Goal: Task Accomplishment & Management: Complete application form

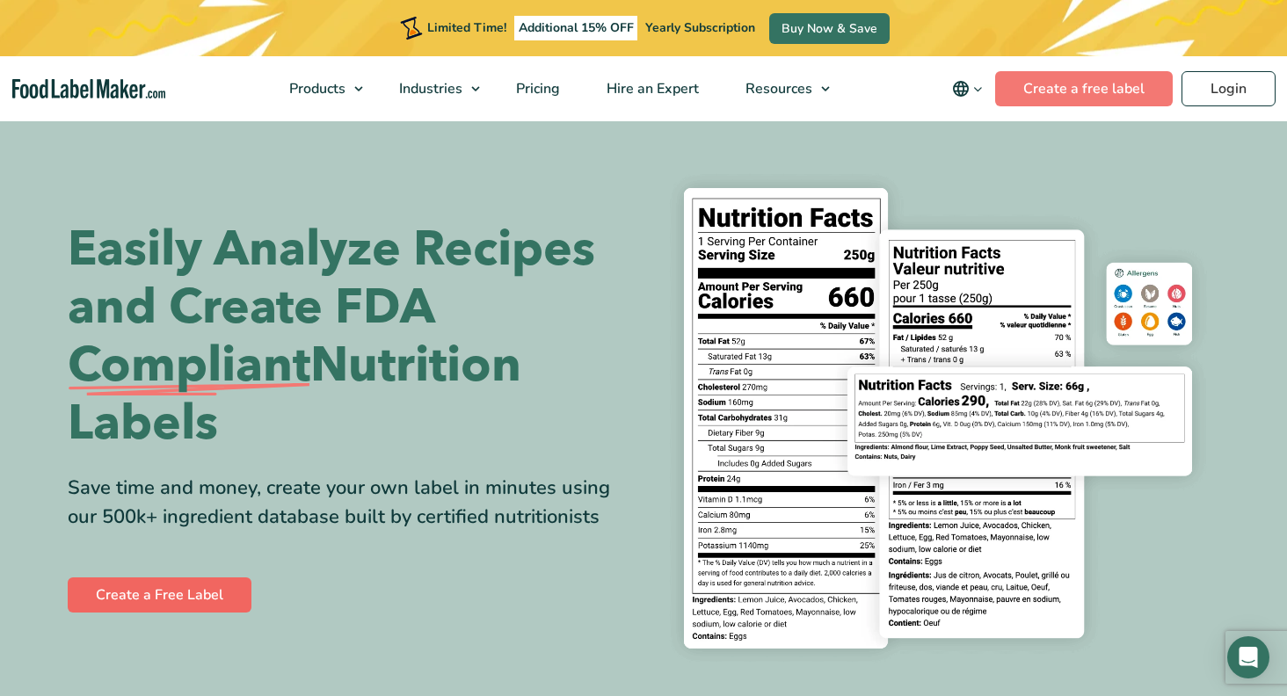
click at [153, 592] on link "Create a Free Label" at bounding box center [160, 595] width 184 height 35
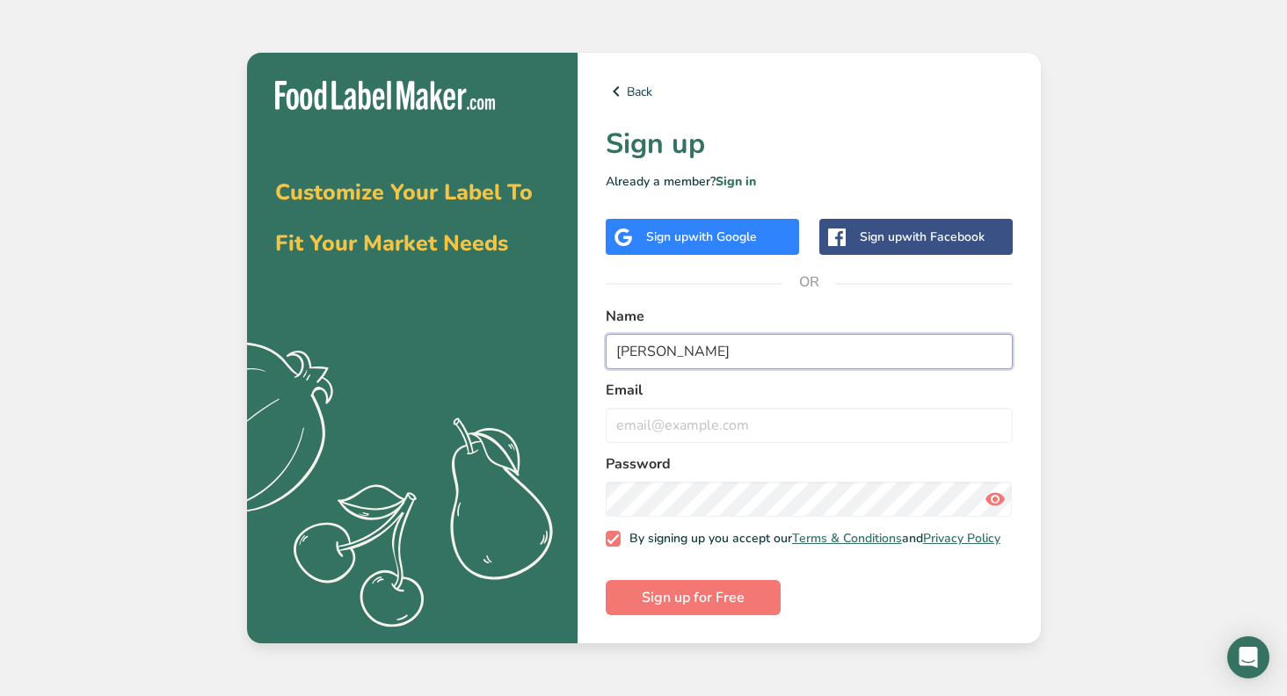
type input "Jeremy Ely"
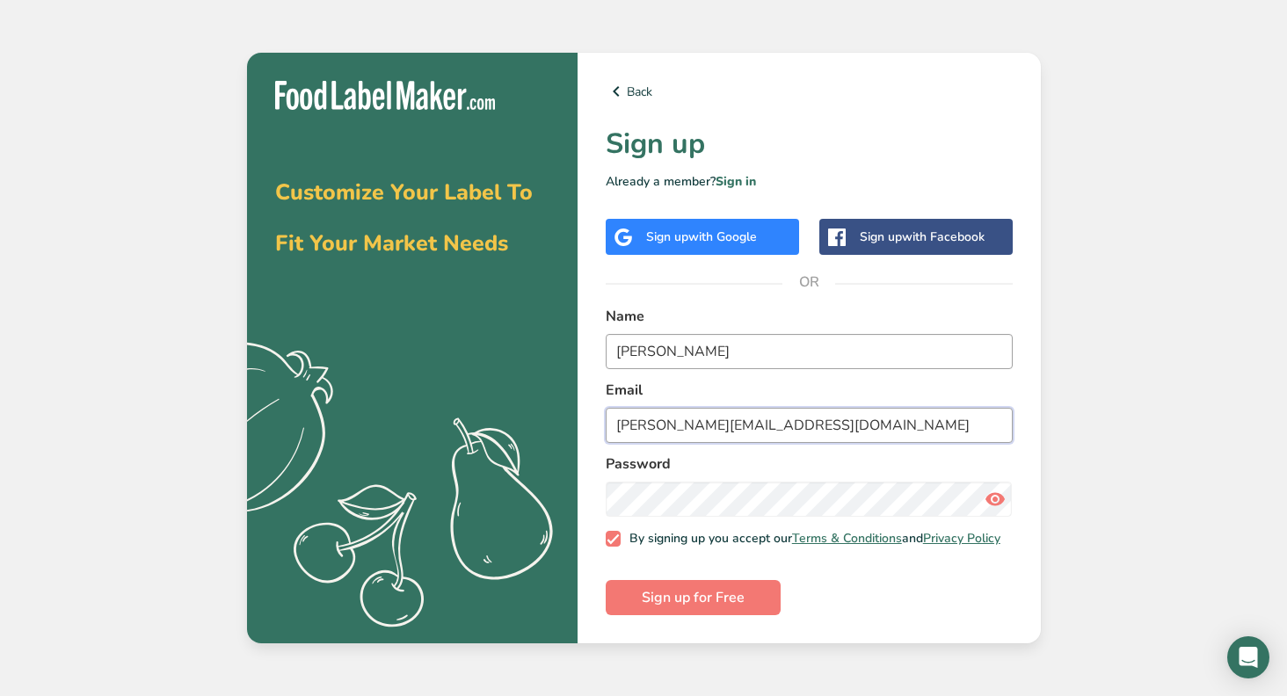
type input "jeremy@nordicwaffles.com"
click at [692, 602] on button "Sign up for Free" at bounding box center [693, 597] width 175 height 35
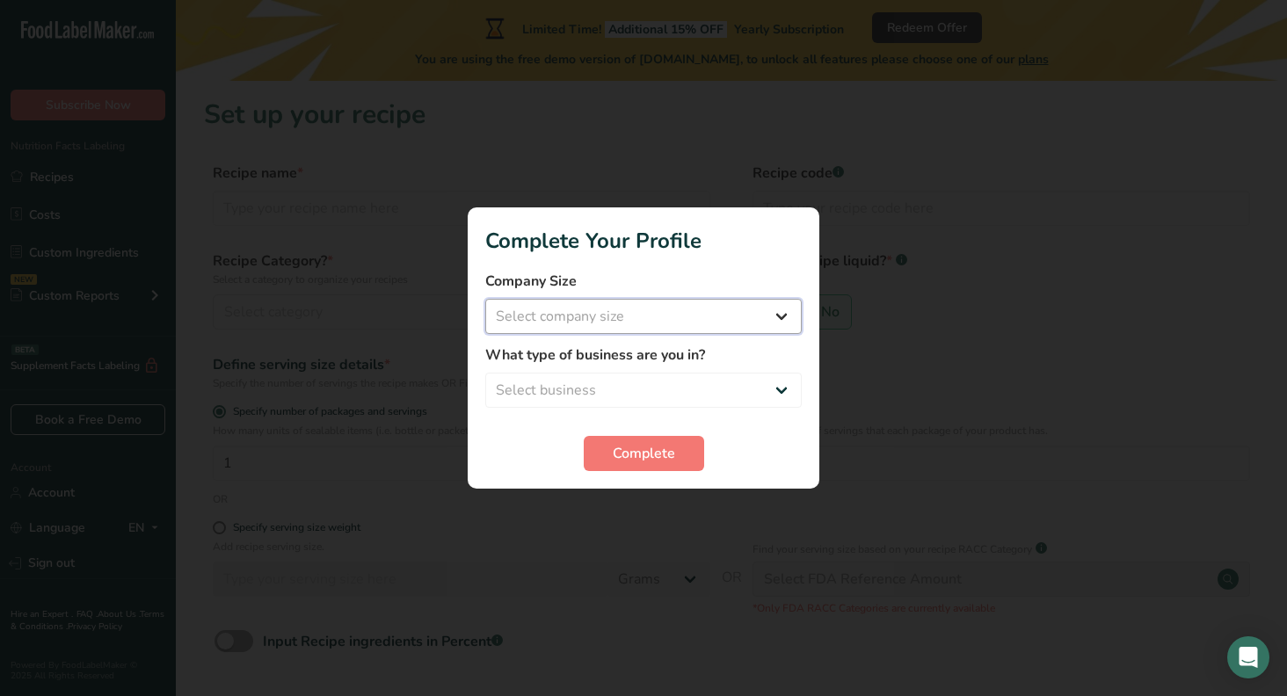
select select "2"
select select "1"
click at [651, 450] on span "Complete" at bounding box center [644, 453] width 62 height 21
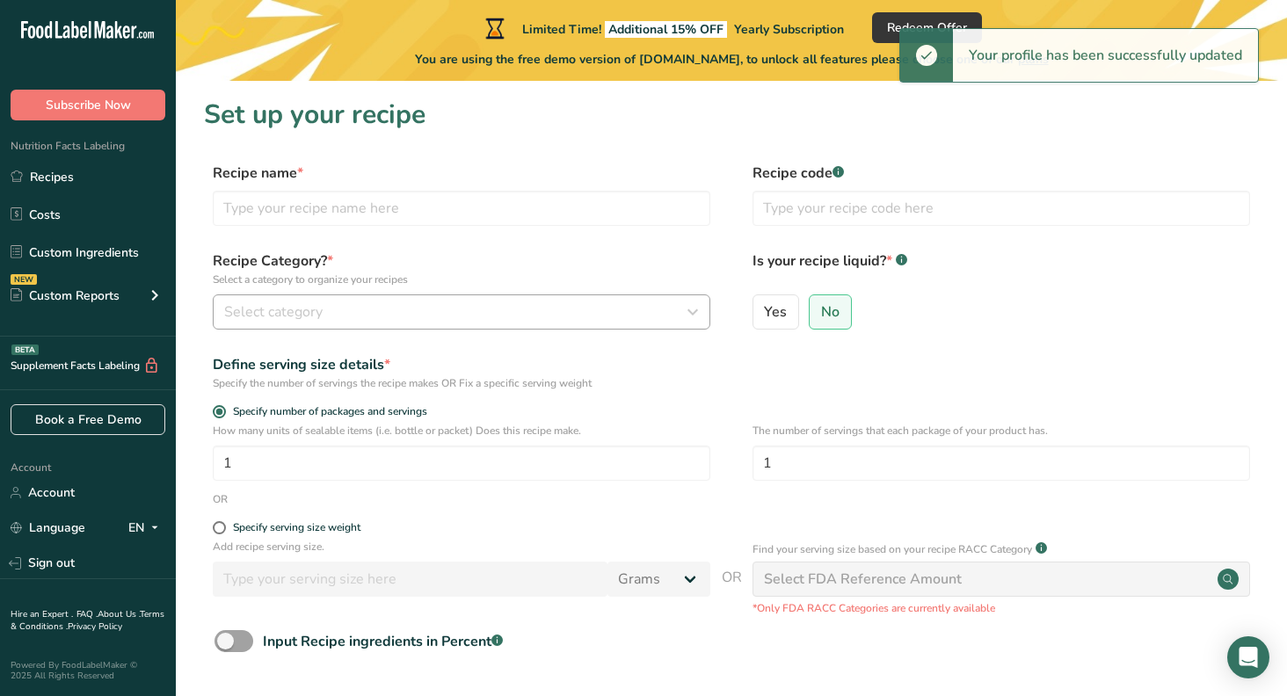
click at [279, 311] on span "Select category" at bounding box center [273, 312] width 98 height 21
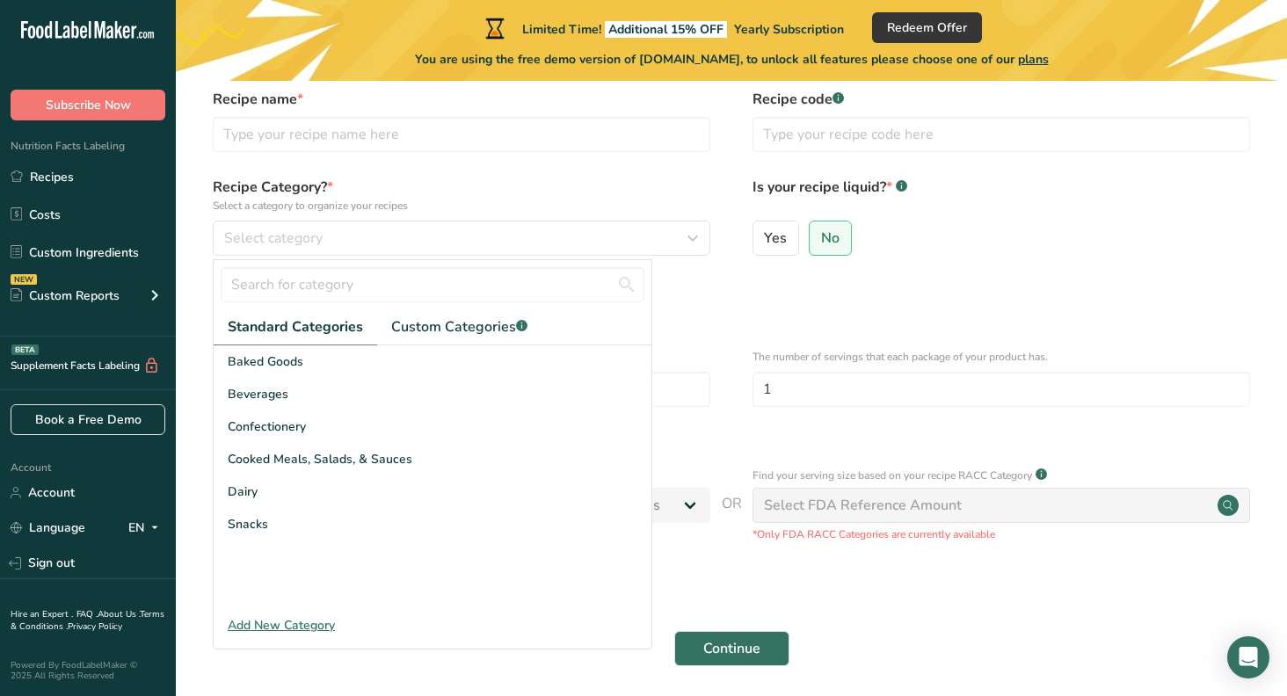
scroll to position [75, 0]
click at [296, 230] on span "Select category" at bounding box center [273, 237] width 98 height 21
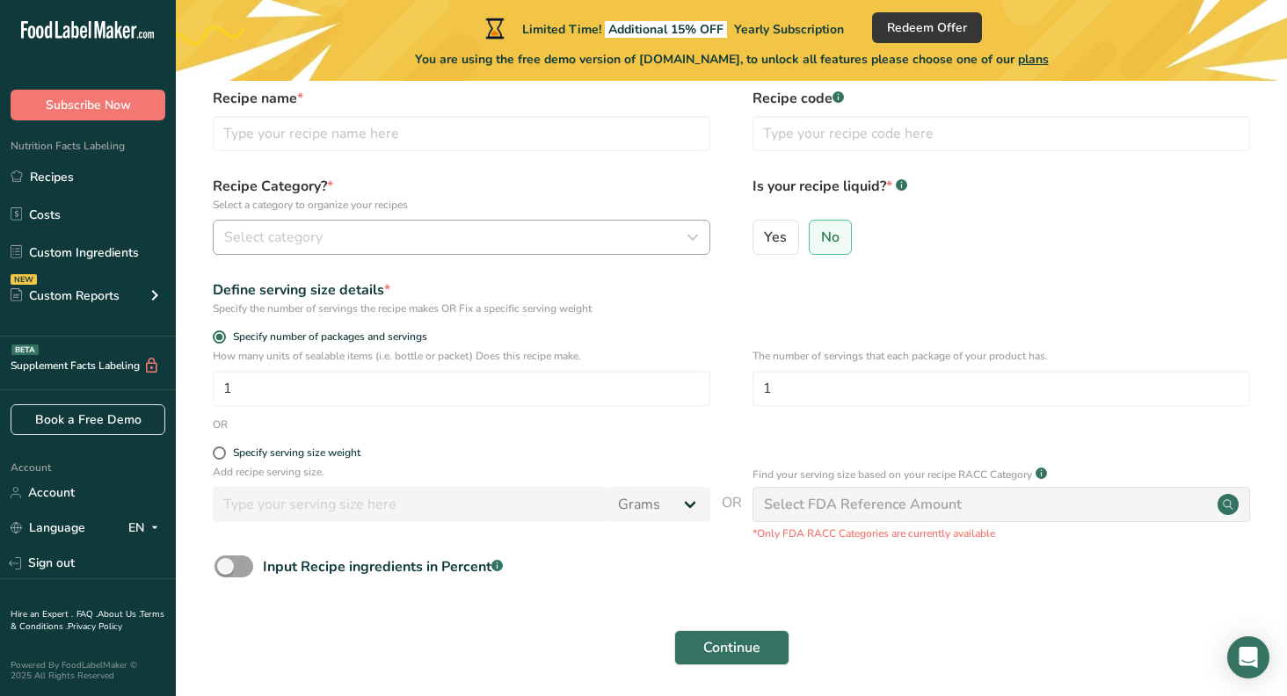
click at [295, 230] on span "Select category" at bounding box center [273, 237] width 98 height 21
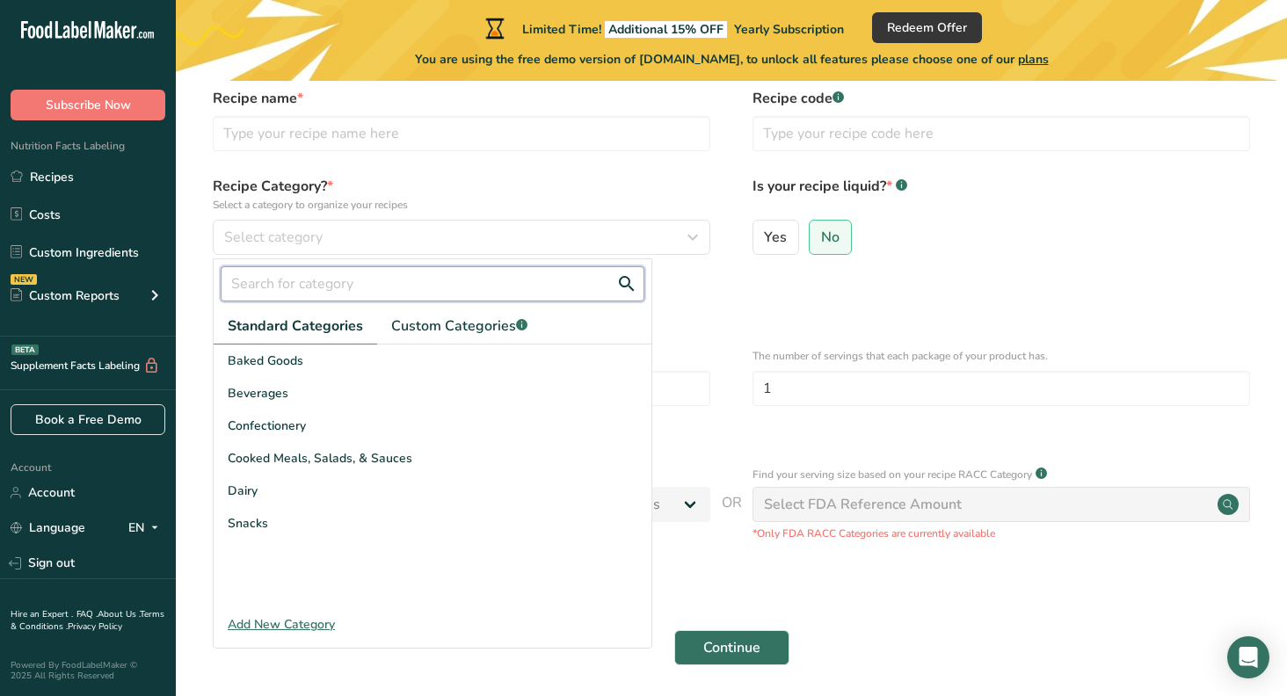
click at [288, 284] on input "text" at bounding box center [433, 283] width 424 height 35
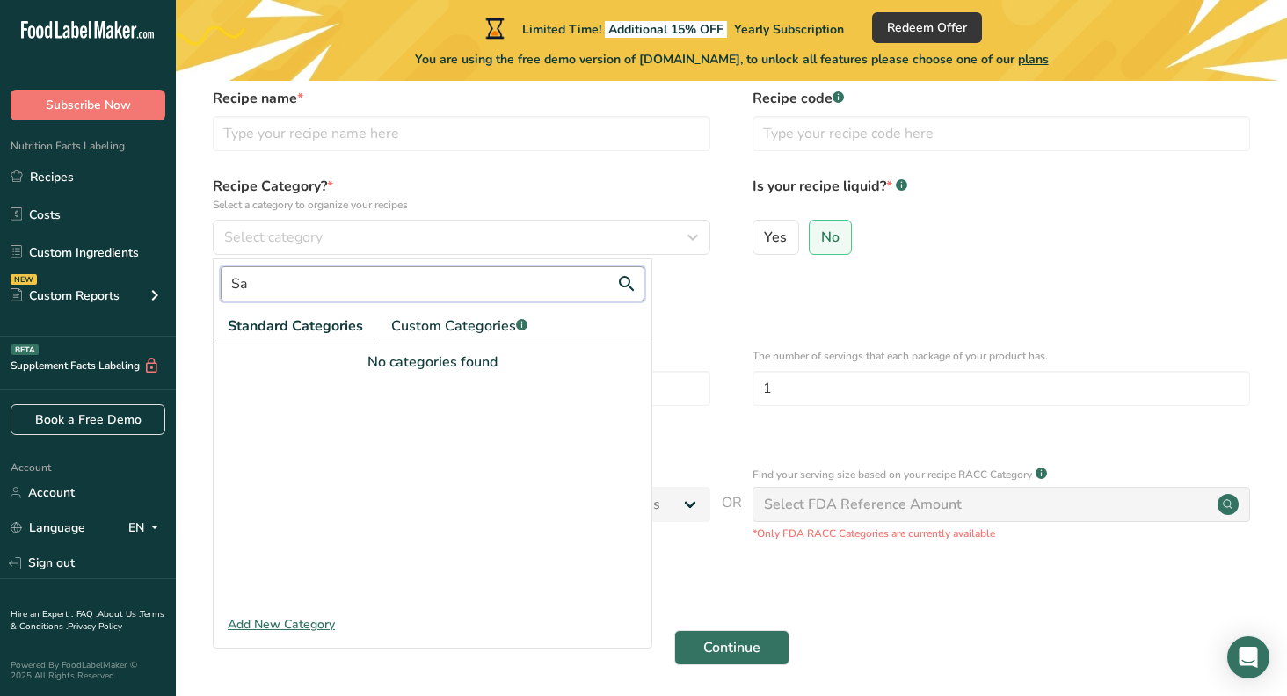
type input "S"
type input "Waffle Sandwiches"
click at [731, 647] on button "Continue" at bounding box center [731, 647] width 115 height 35
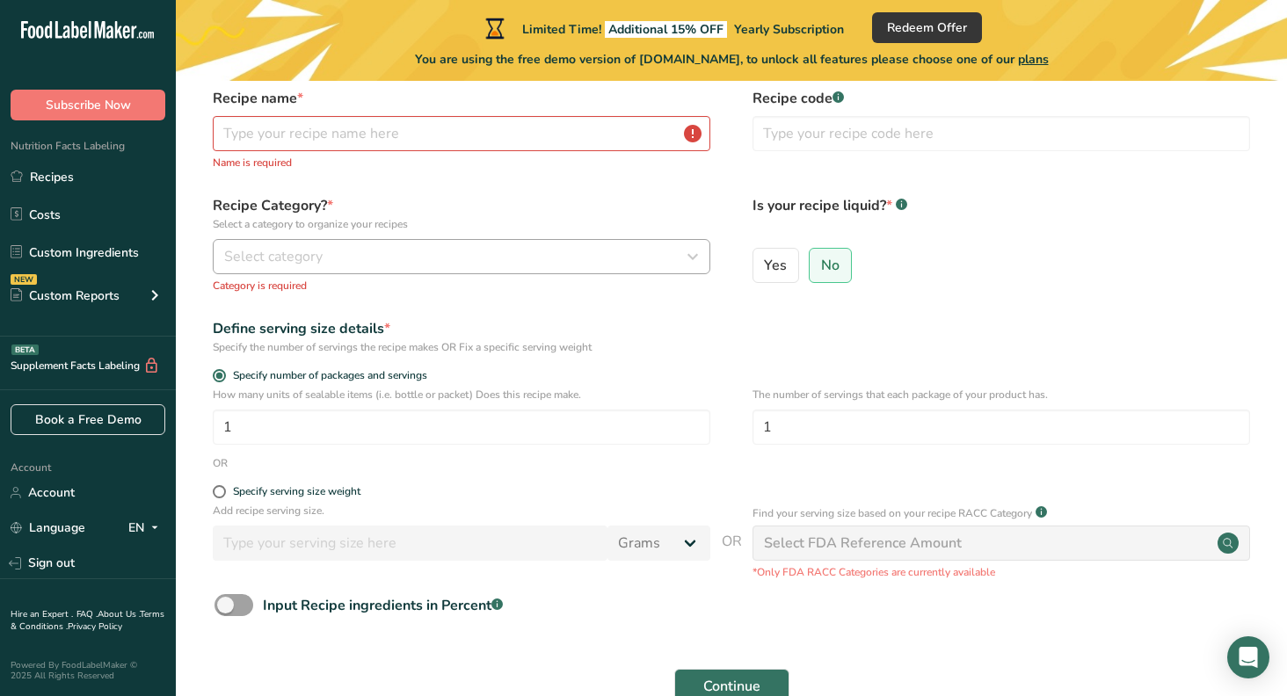
click at [467, 265] on div "Select category" at bounding box center [456, 256] width 464 height 21
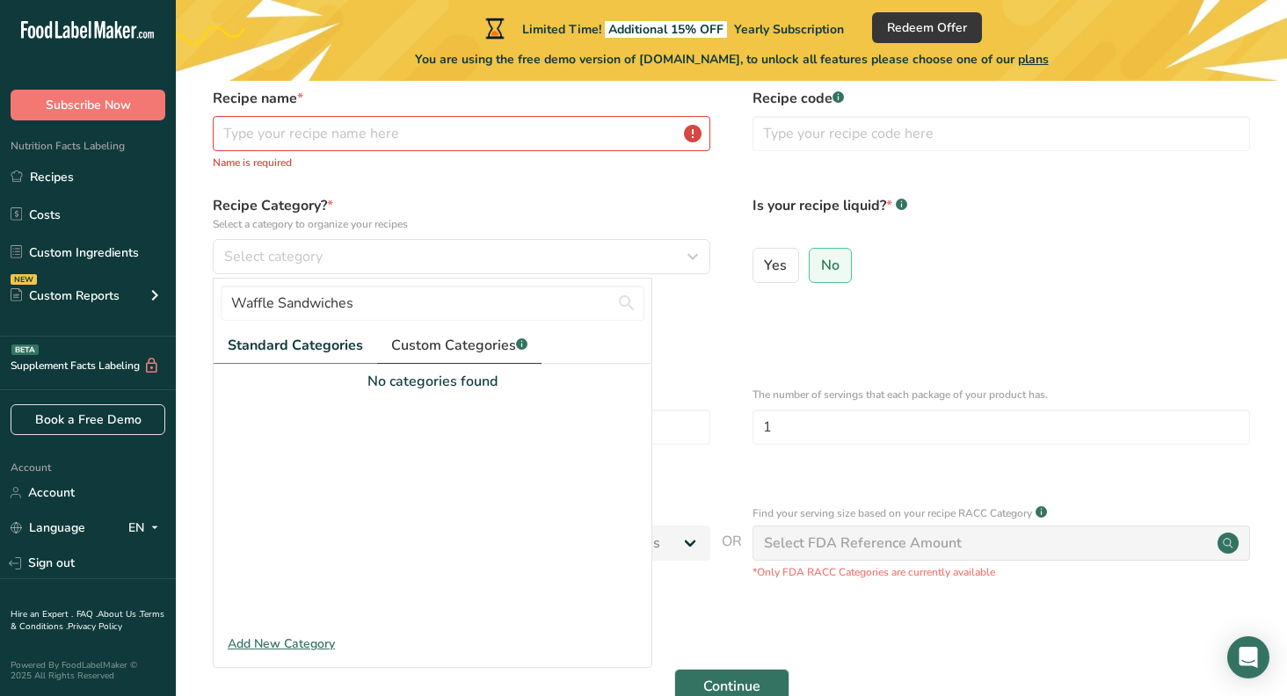
click at [476, 340] on span "Custom Categories .a-a{fill:#347362;}.b-a{fill:#fff;}" at bounding box center [459, 345] width 136 height 21
click at [629, 613] on icon "Next page" at bounding box center [622, 608] width 21 height 32
click at [266, 641] on div "Add New Category" at bounding box center [433, 644] width 438 height 18
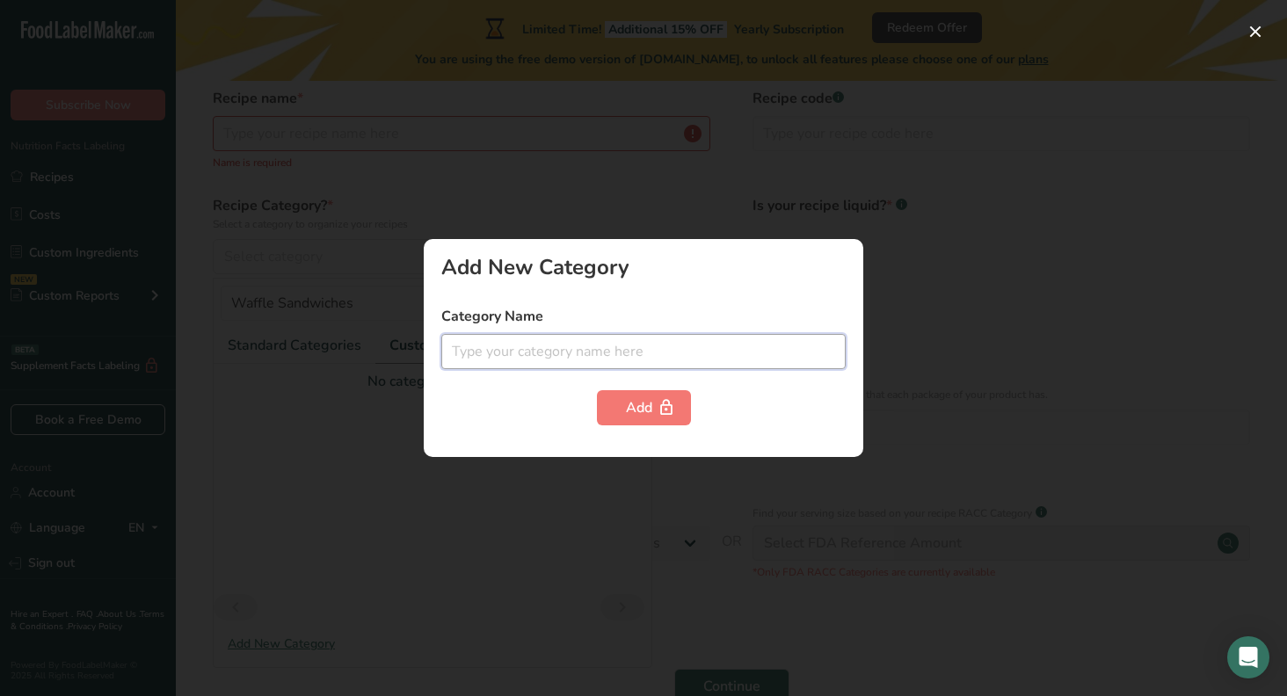
click at [564, 353] on input "text" at bounding box center [643, 351] width 404 height 35
type input "Waffle Sandwiches"
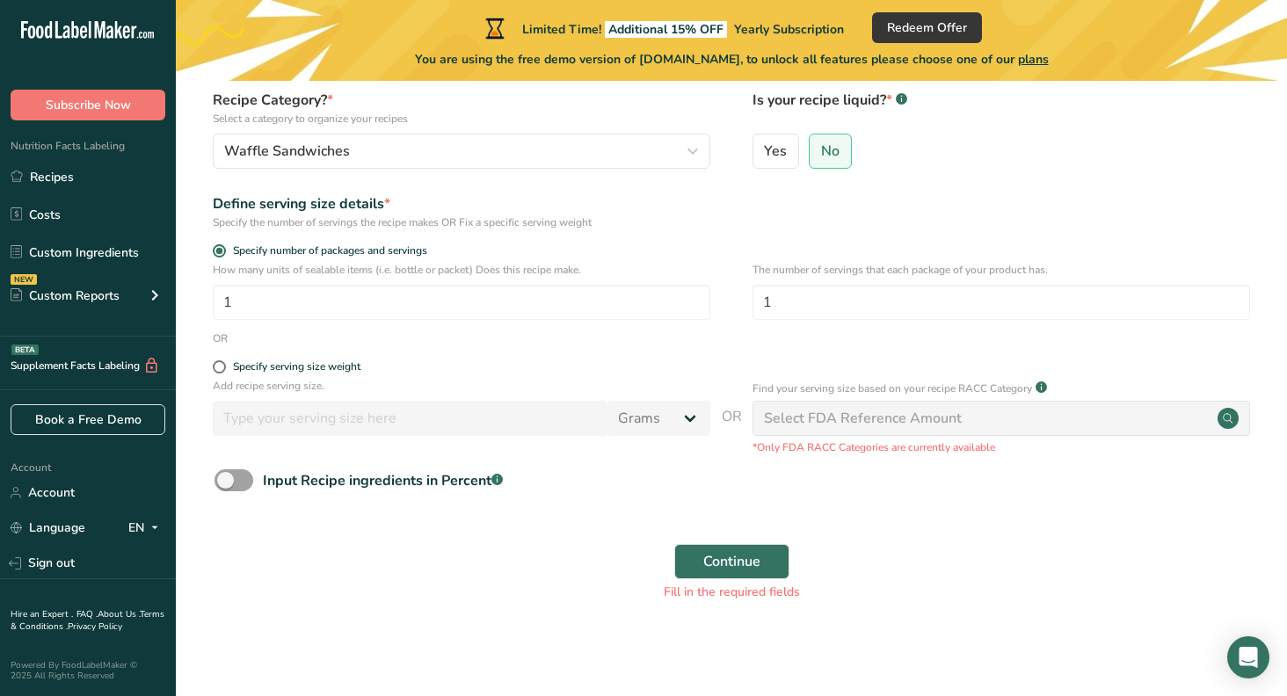
scroll to position [179, 0]
click at [785, 309] on input "1" at bounding box center [1002, 303] width 498 height 35
type input "2"
click at [600, 348] on form "Recipe name * Name is required Recipe code .a-a{fill:#347362;}.b-a{fill:#fff;} …" at bounding box center [731, 297] width 1055 height 629
click at [739, 560] on span "Continue" at bounding box center [731, 562] width 57 height 21
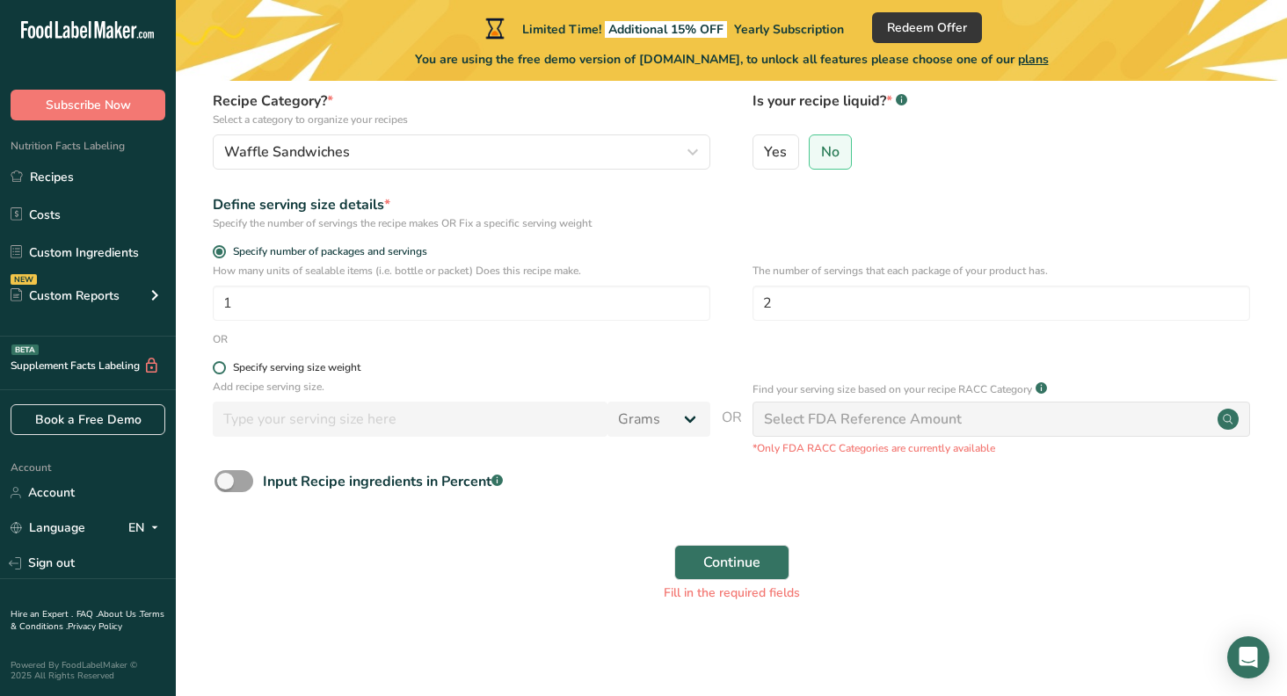
click at [215, 365] on span at bounding box center [219, 367] width 13 height 13
click at [215, 365] on input "Specify serving size weight" at bounding box center [218, 367] width 11 height 11
radio input "true"
radio input "false"
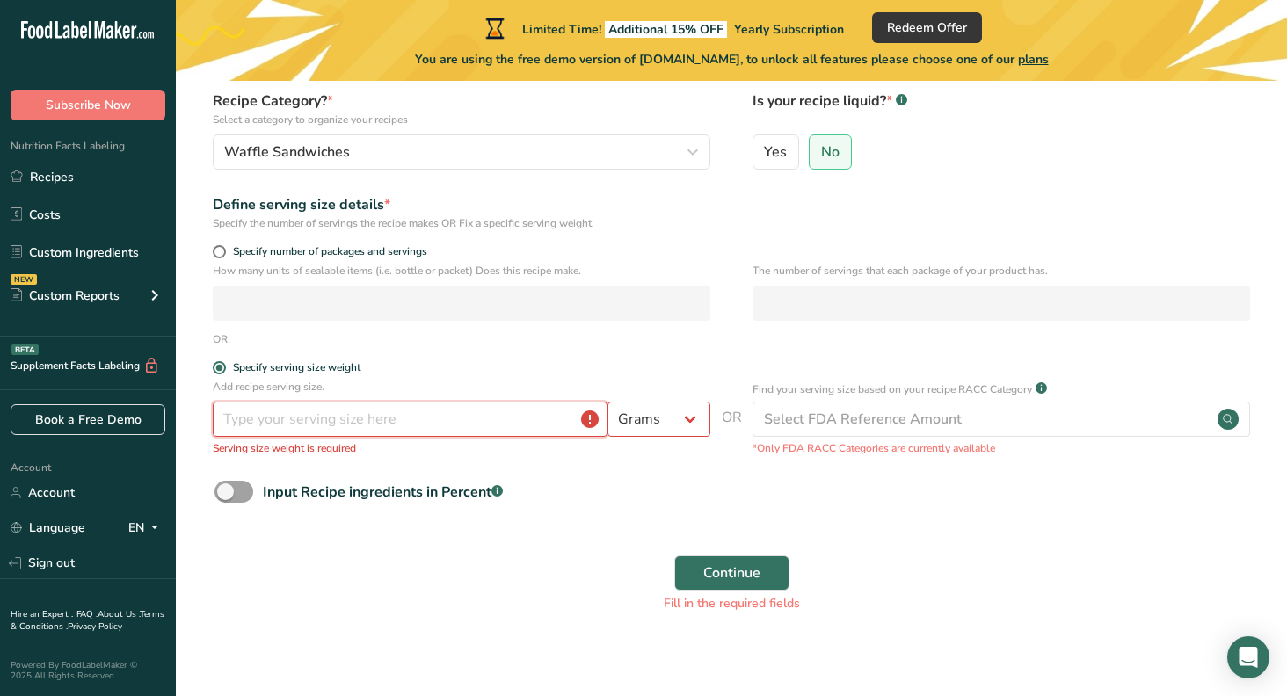
click at [355, 418] on input "number" at bounding box center [410, 419] width 395 height 35
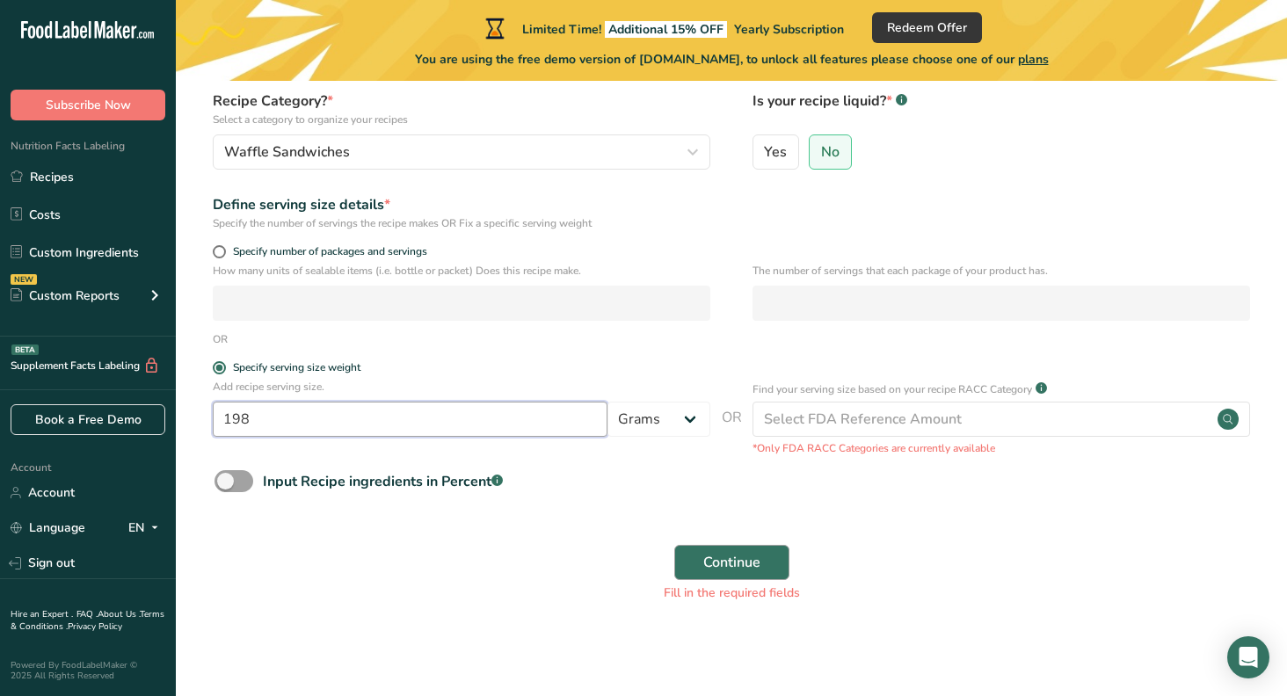
type input "198"
click at [724, 556] on span "Continue" at bounding box center [731, 562] width 57 height 21
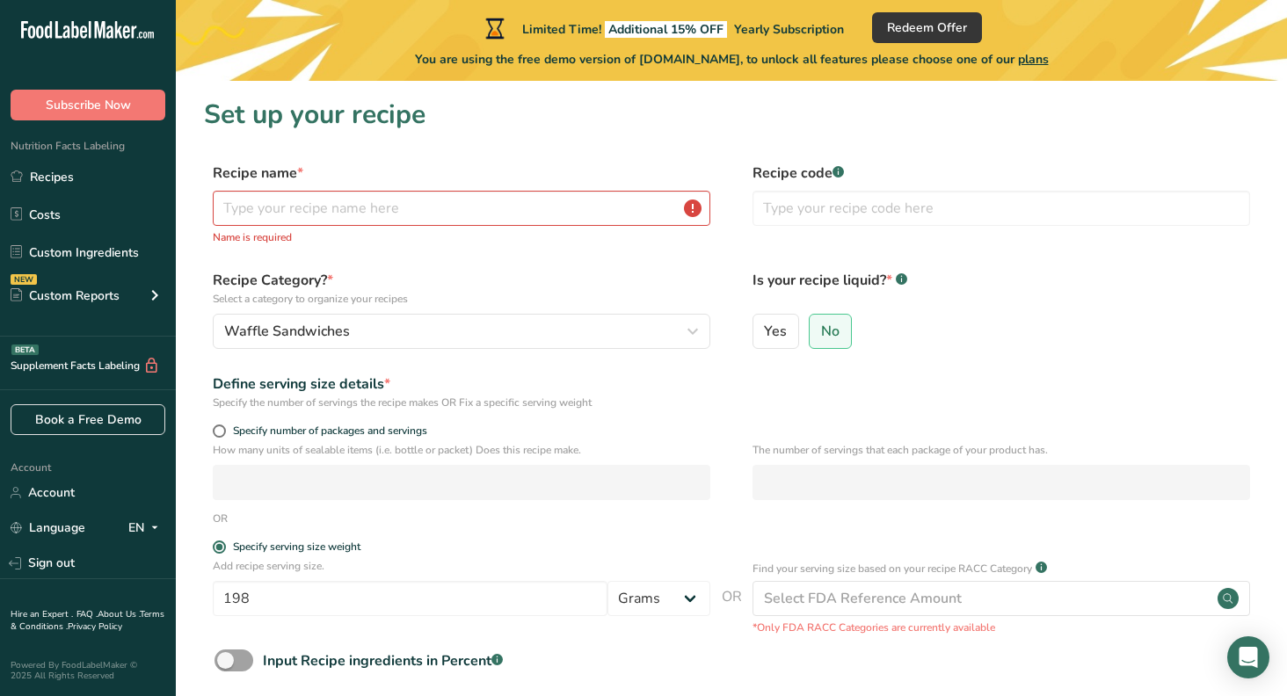
scroll to position [0, 0]
click at [456, 200] on input "text" at bounding box center [462, 208] width 498 height 35
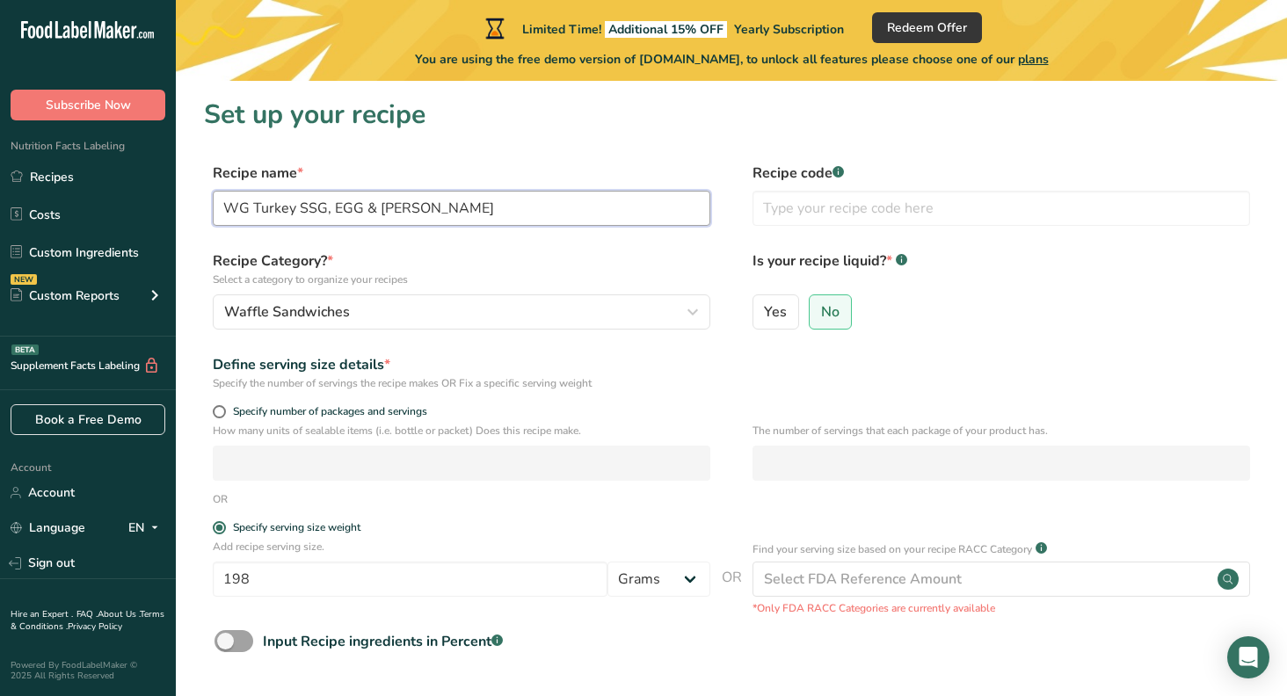
click at [295, 207] on input "WG Turkey SSG, EGG & GOUDA" at bounding box center [462, 208] width 498 height 35
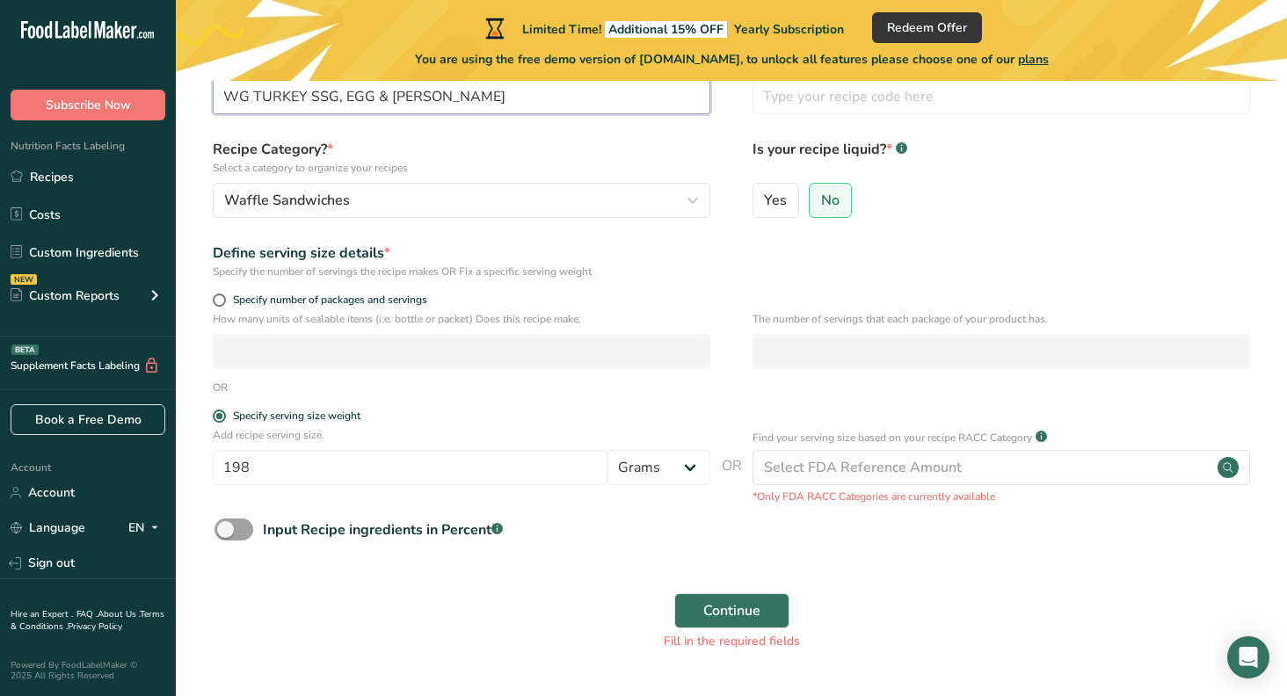
scroll to position [124, 0]
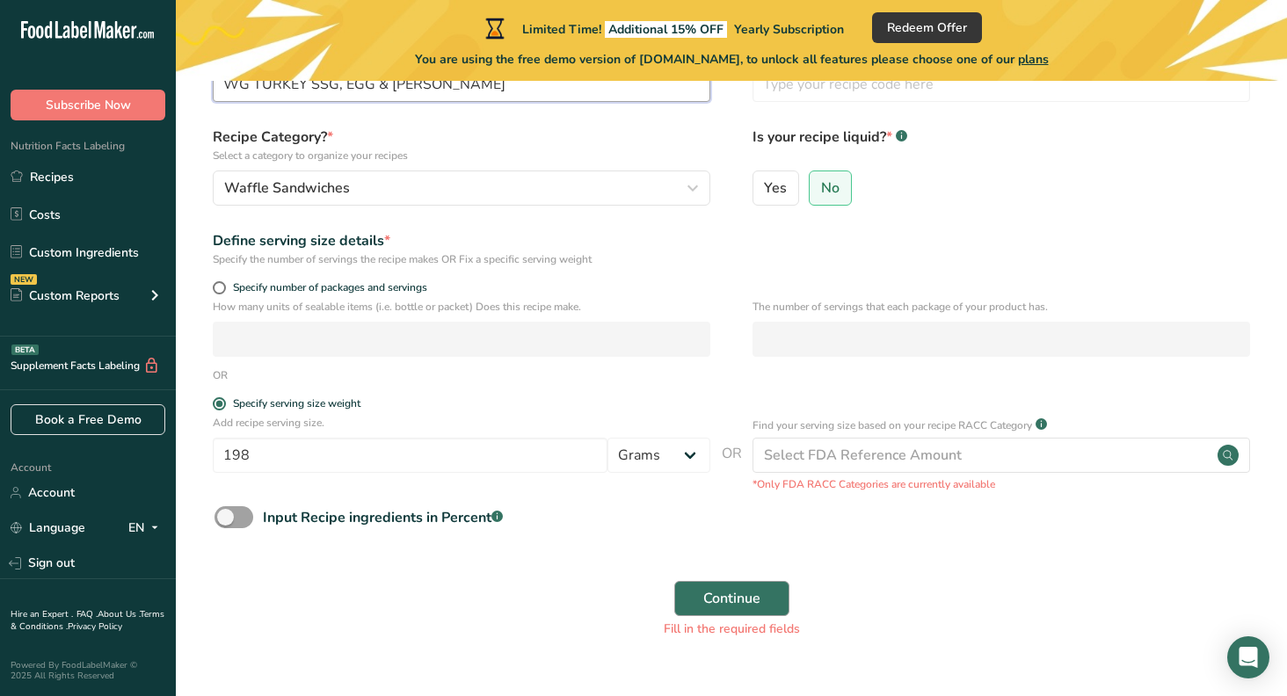
type input "WG TURKEY SSG, EGG & GOUDA"
click at [714, 593] on span "Continue" at bounding box center [731, 598] width 57 height 21
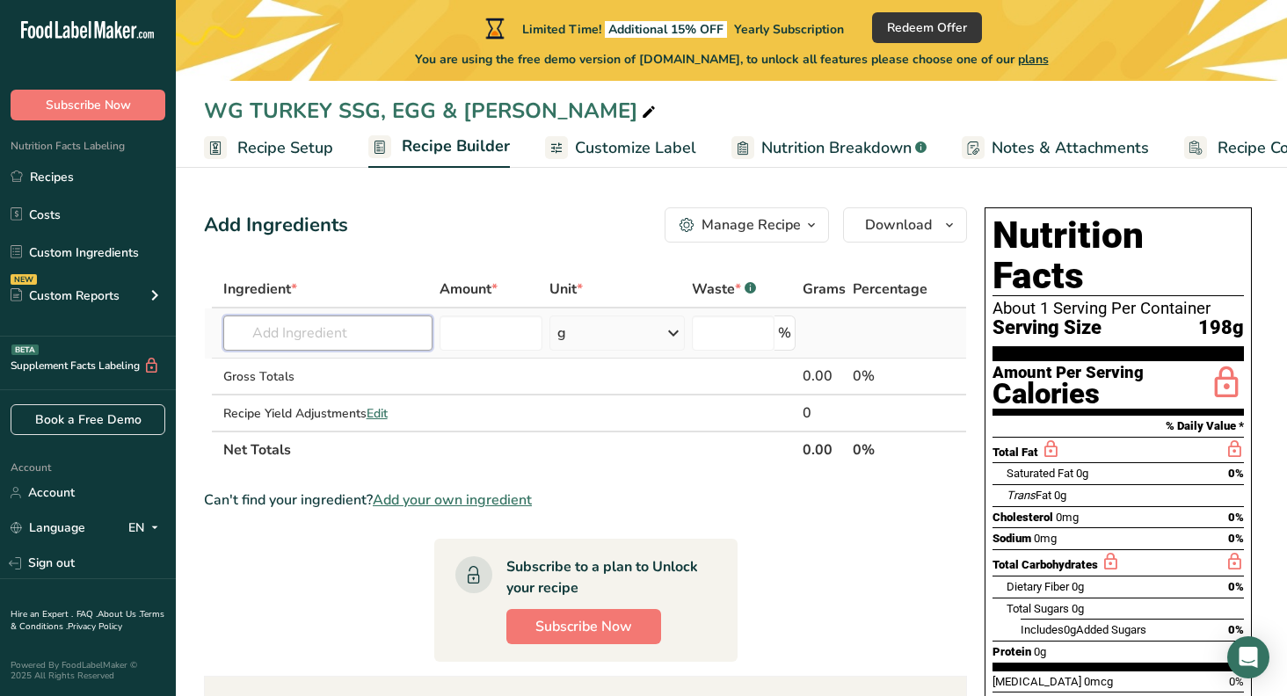
click at [300, 329] on input "text" at bounding box center [328, 333] width 210 height 35
type input "Whole Grain Waffle"
click at [495, 326] on input "number" at bounding box center [491, 333] width 103 height 35
click at [485, 287] on span "Amount *" at bounding box center [469, 289] width 58 height 21
click at [496, 287] on span "*" at bounding box center [494, 289] width 6 height 19
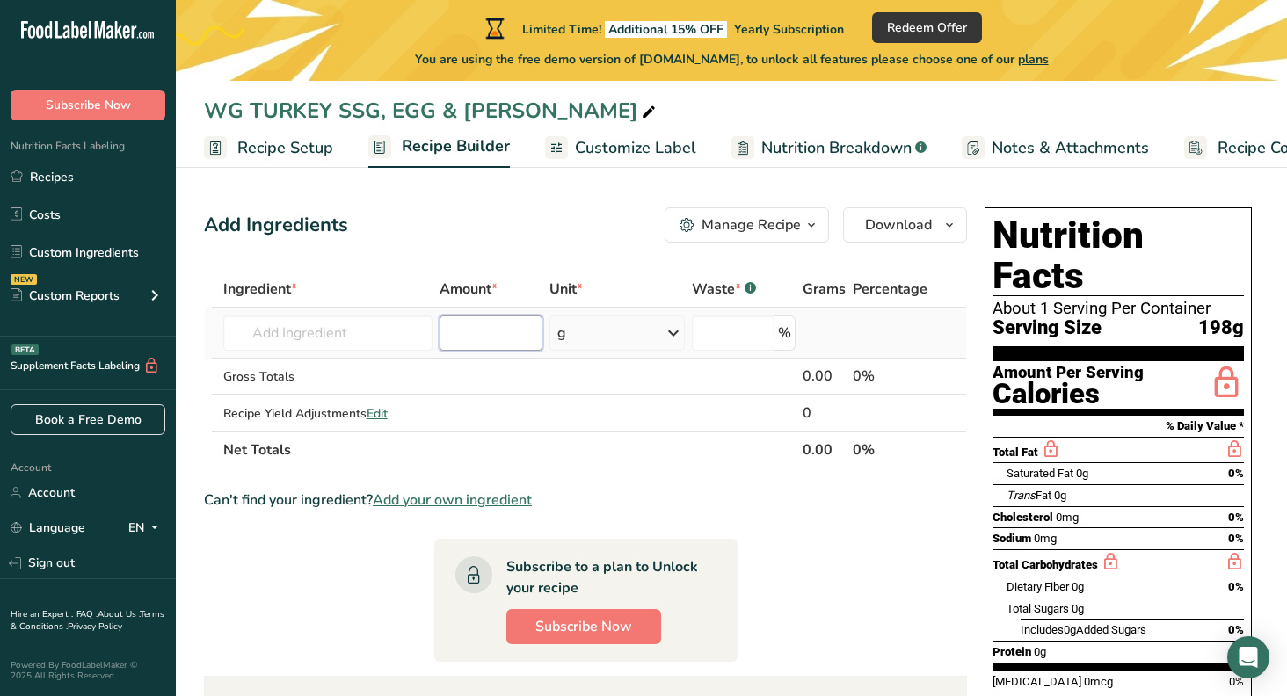
click at [455, 337] on input "number" at bounding box center [491, 333] width 103 height 35
type input "9"
click at [305, 337] on input "text" at bounding box center [328, 333] width 210 height 35
type input "W"
click at [412, 498] on span "Add your own ingredient" at bounding box center [452, 500] width 159 height 21
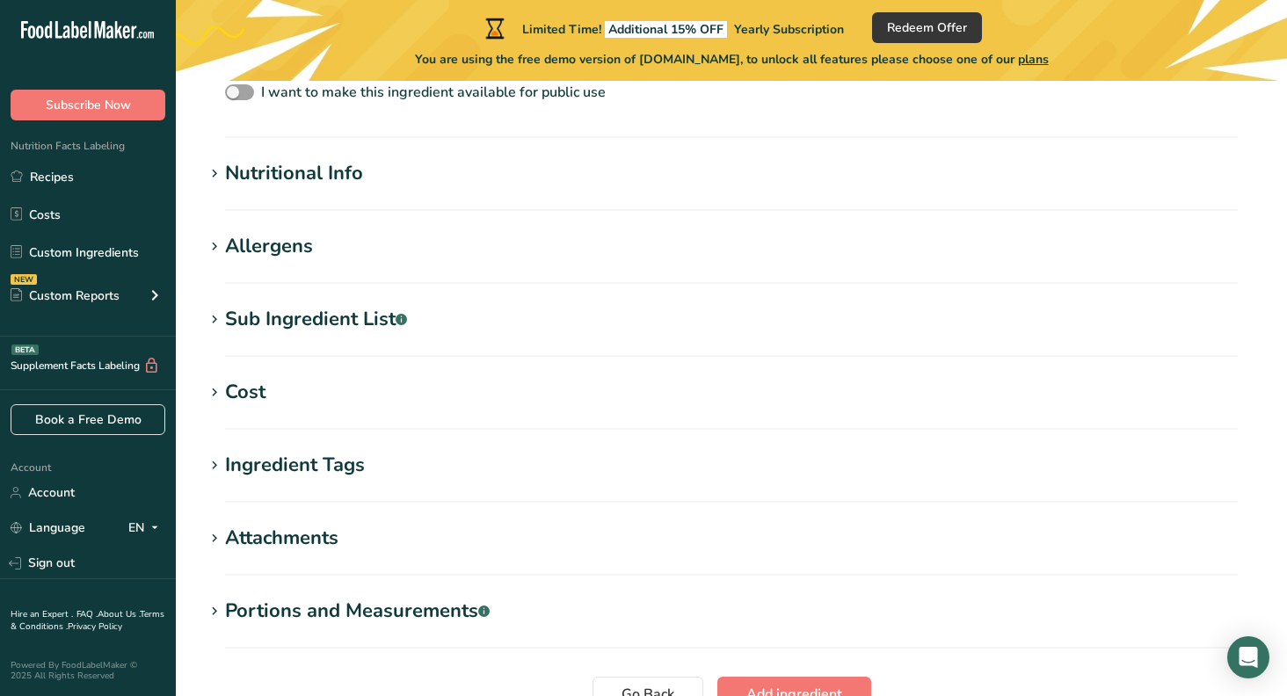
scroll to position [609, 0]
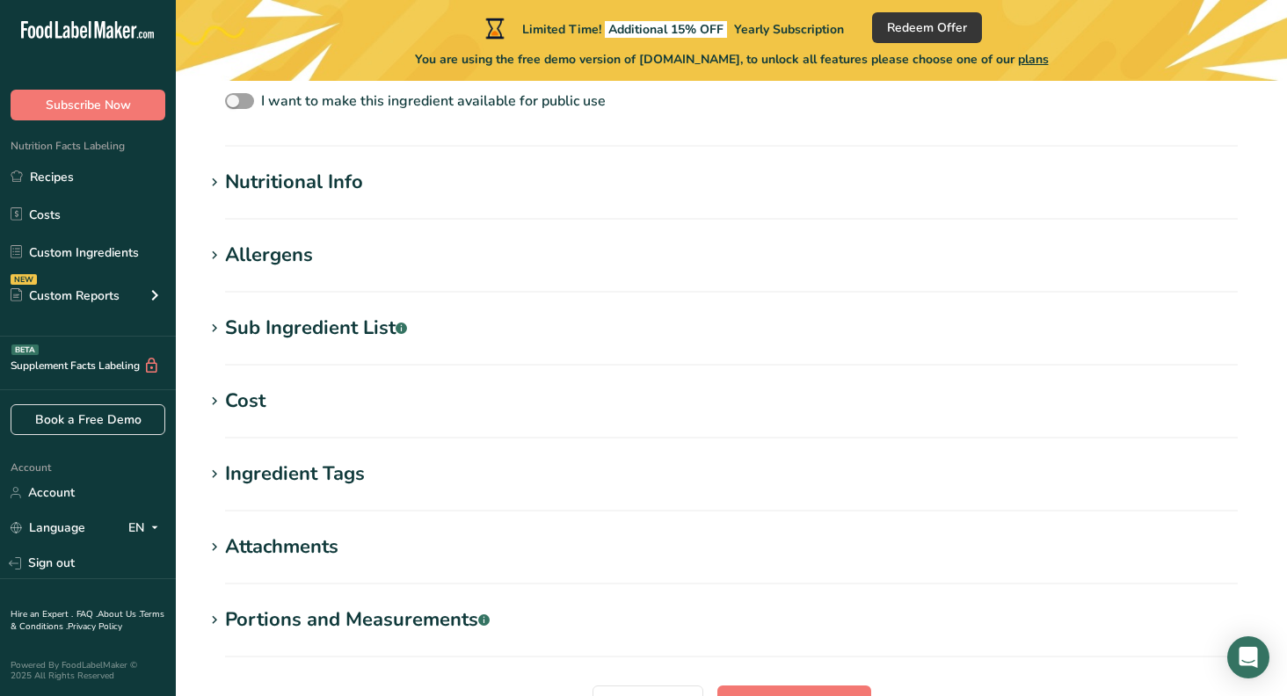
click at [211, 181] on icon at bounding box center [215, 183] width 16 height 25
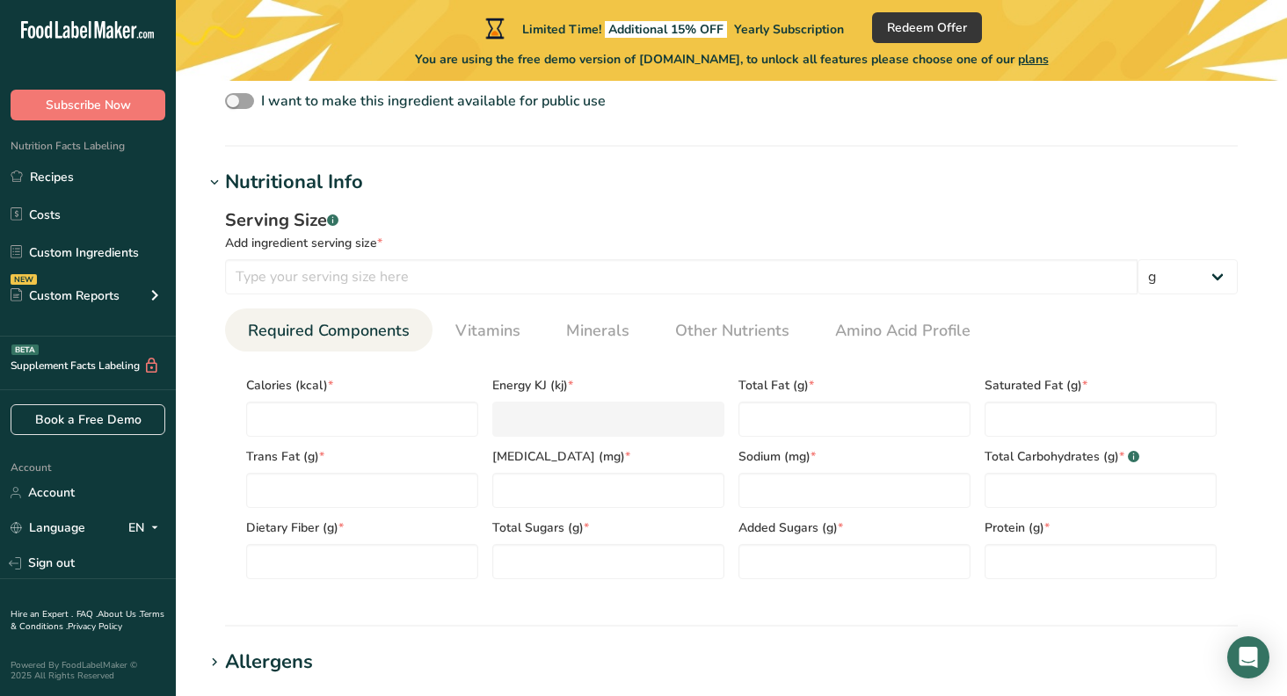
click at [215, 181] on icon at bounding box center [215, 183] width 16 height 25
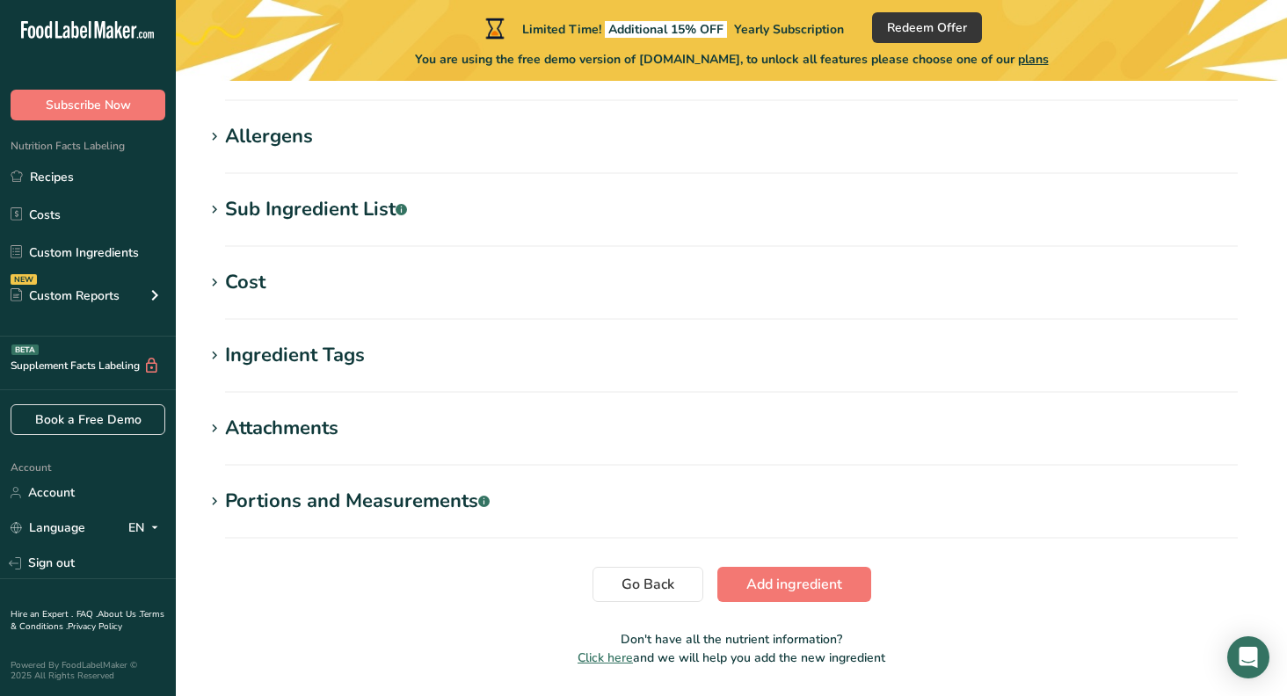
scroll to position [740, 0]
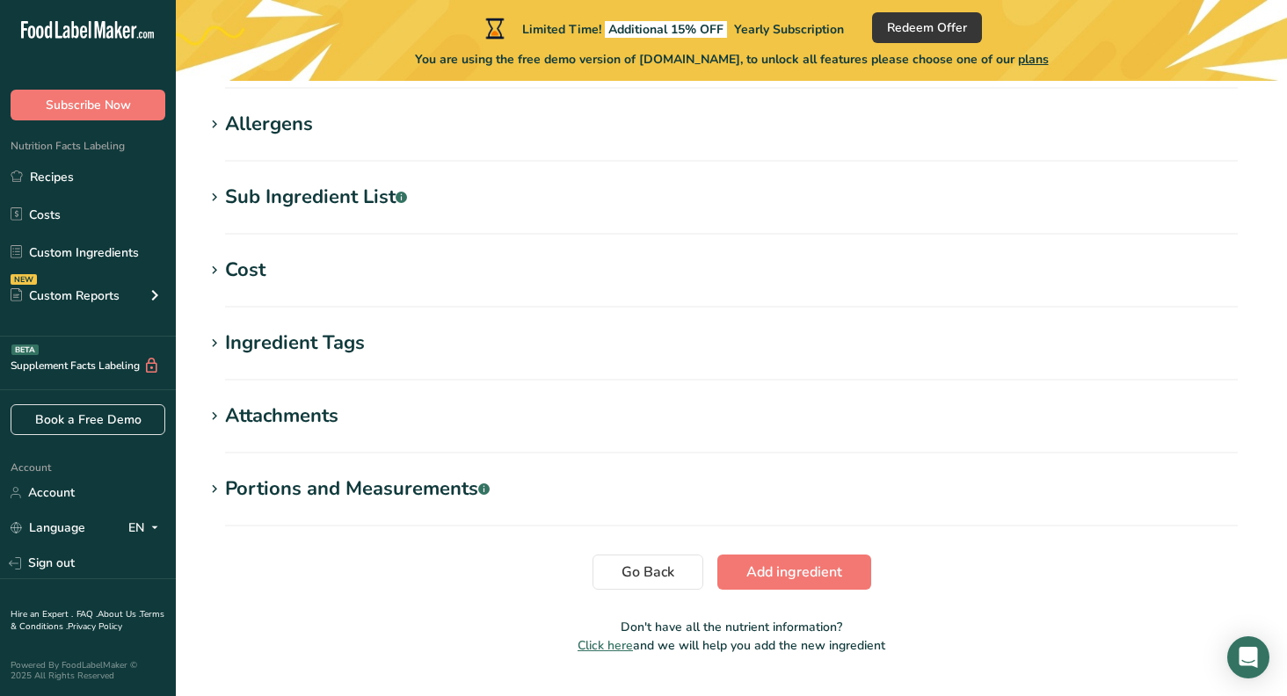
click at [220, 488] on icon at bounding box center [215, 489] width 16 height 25
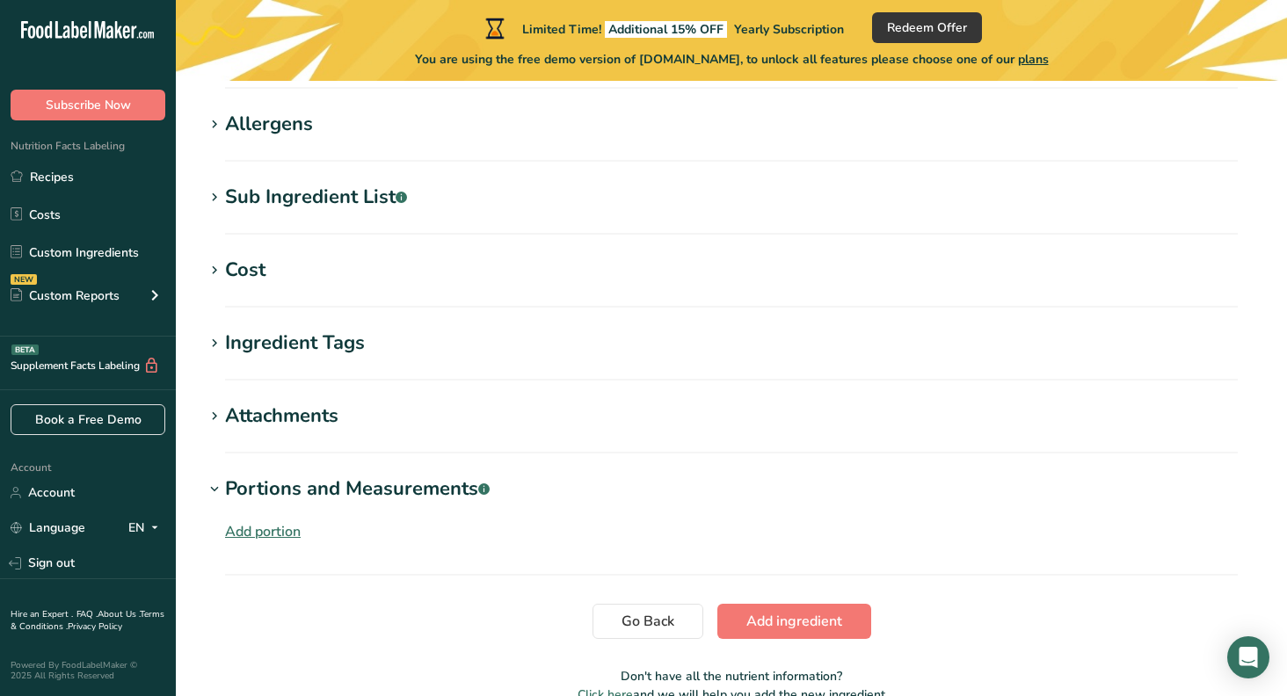
click at [220, 488] on icon at bounding box center [215, 489] width 16 height 25
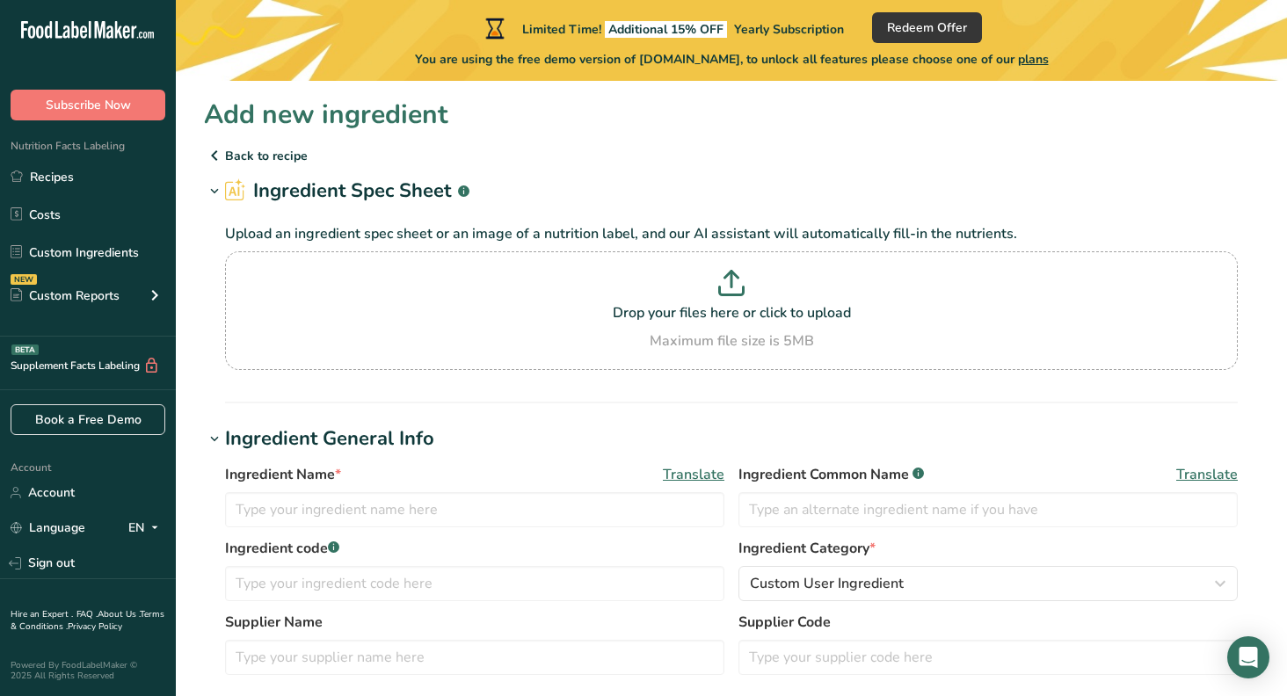
scroll to position [0, 0]
click at [48, 177] on link "Recipes" at bounding box center [88, 176] width 176 height 33
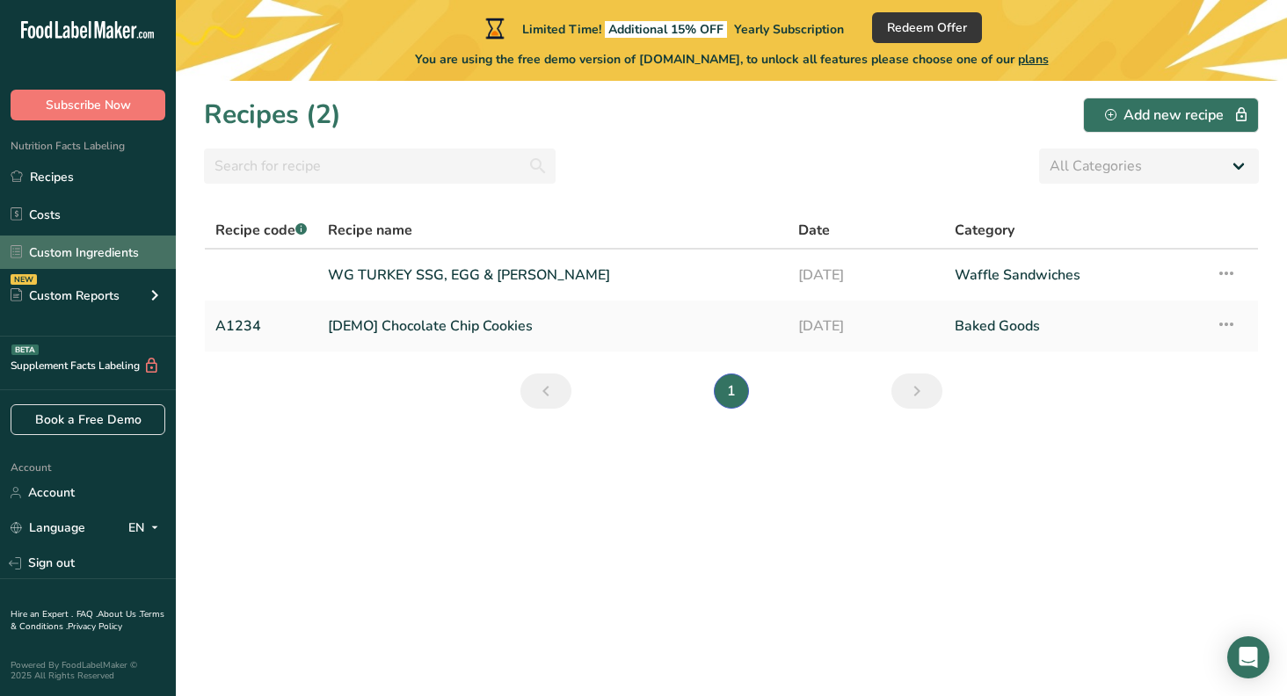
click at [69, 252] on link "Custom Ingredients" at bounding box center [88, 252] width 176 height 33
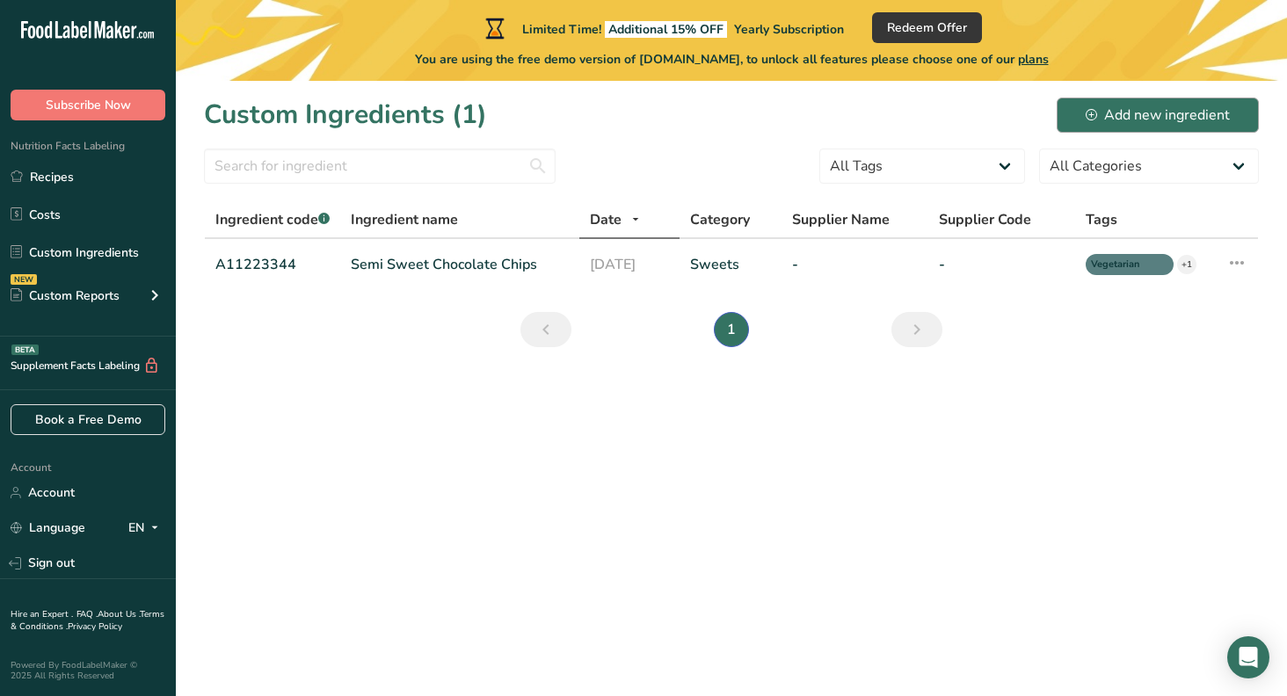
click at [1095, 116] on icon at bounding box center [1091, 114] width 11 height 11
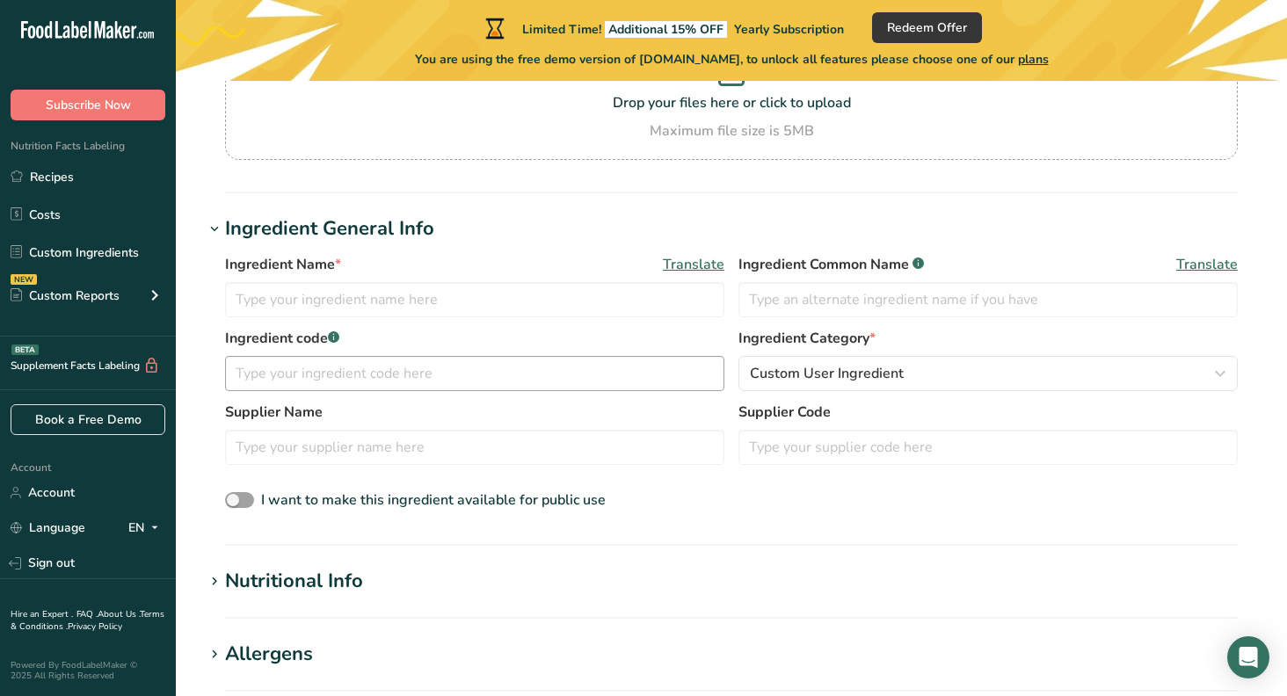
scroll to position [197, 0]
click at [439, 296] on input "text" at bounding box center [474, 298] width 499 height 35
type input "Whole Grain Waffle"
click at [890, 372] on span "Custom User Ingredient" at bounding box center [827, 372] width 154 height 21
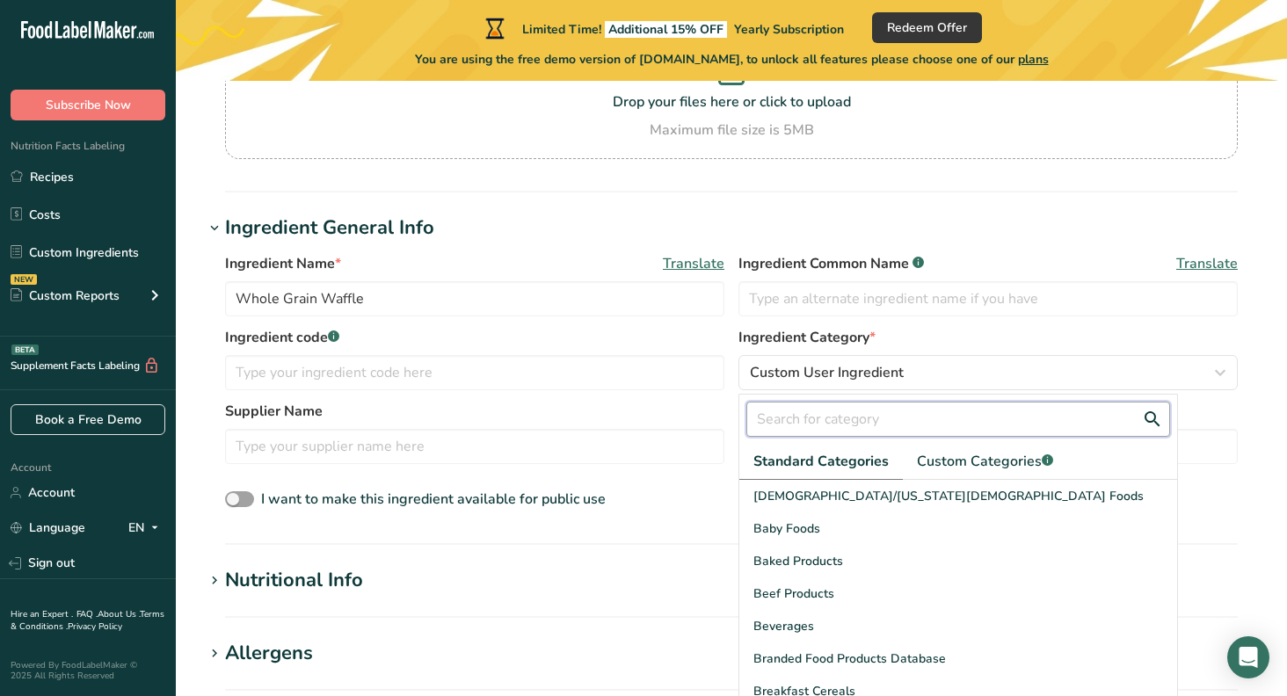
click at [880, 426] on input "text" at bounding box center [958, 419] width 424 height 35
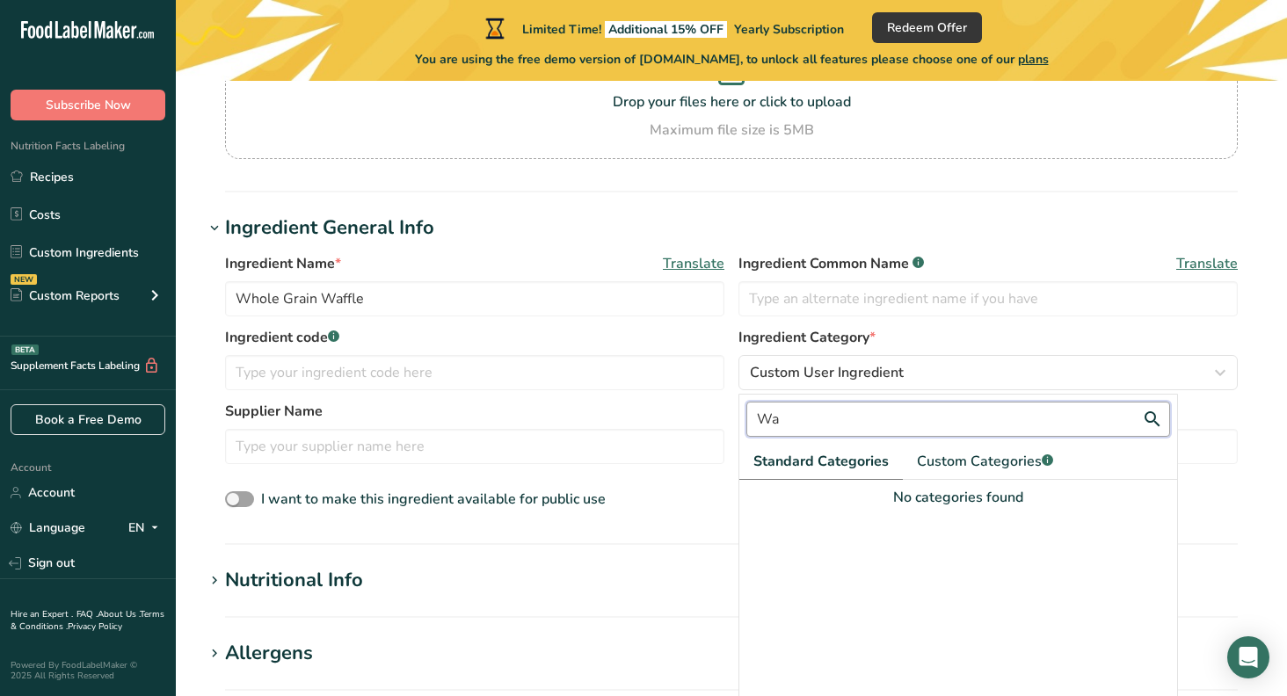
type input "W"
type input "C"
type input "B"
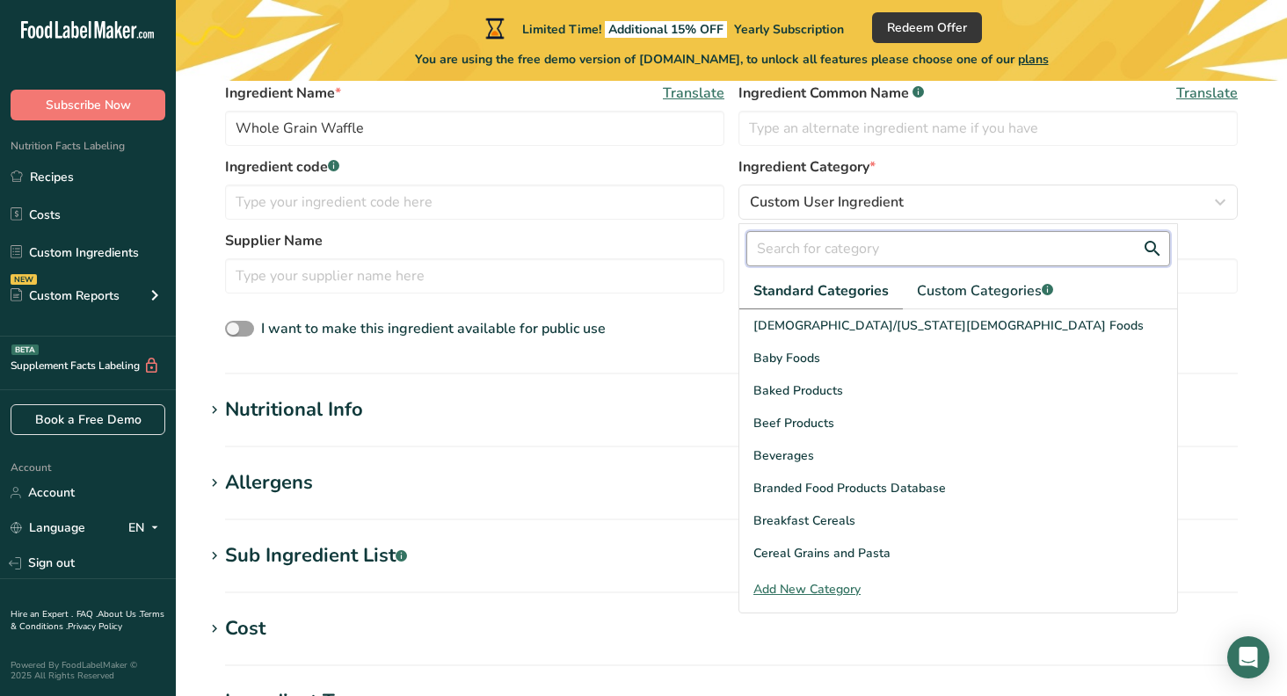
scroll to position [0, 0]
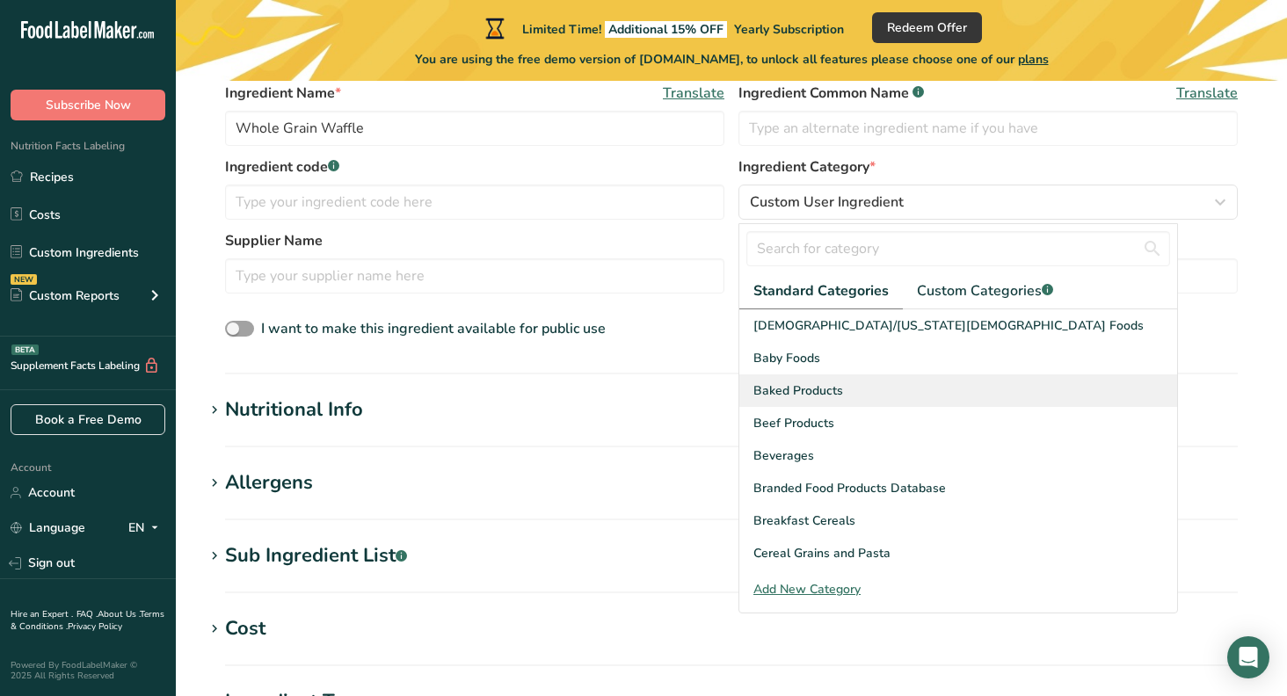
click at [826, 386] on span "Baked Products" at bounding box center [798, 391] width 90 height 18
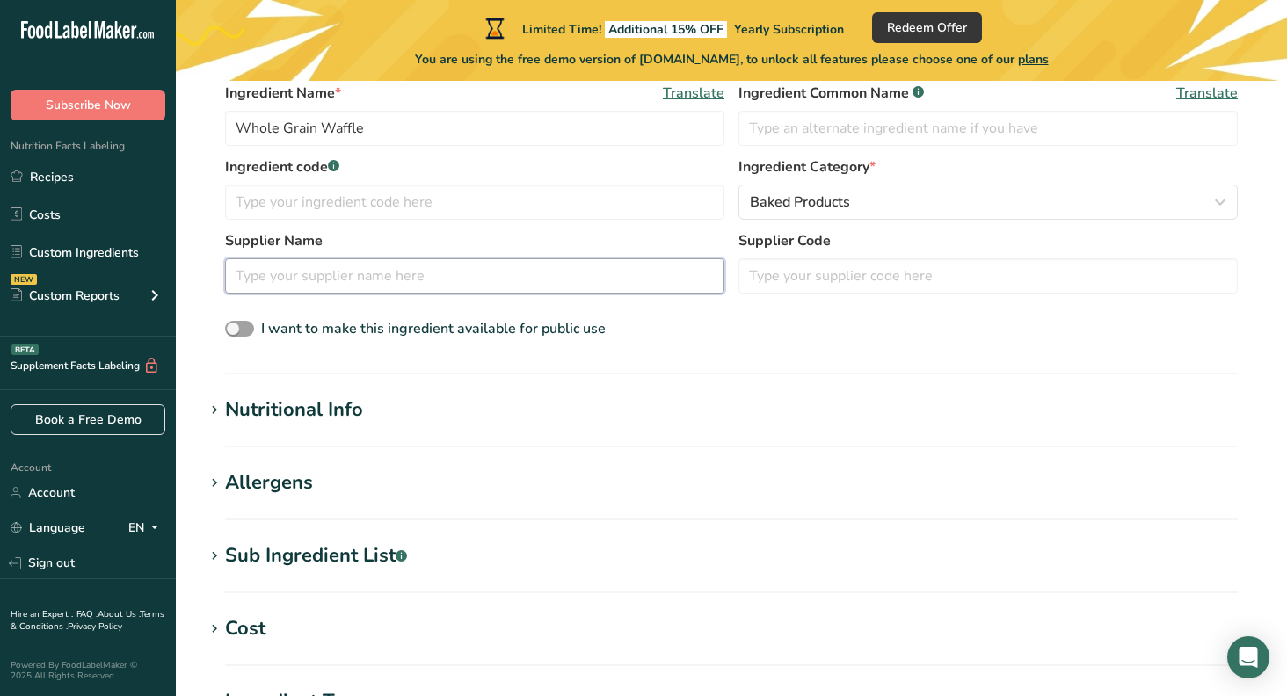
click at [468, 275] on input "text" at bounding box center [474, 275] width 499 height 35
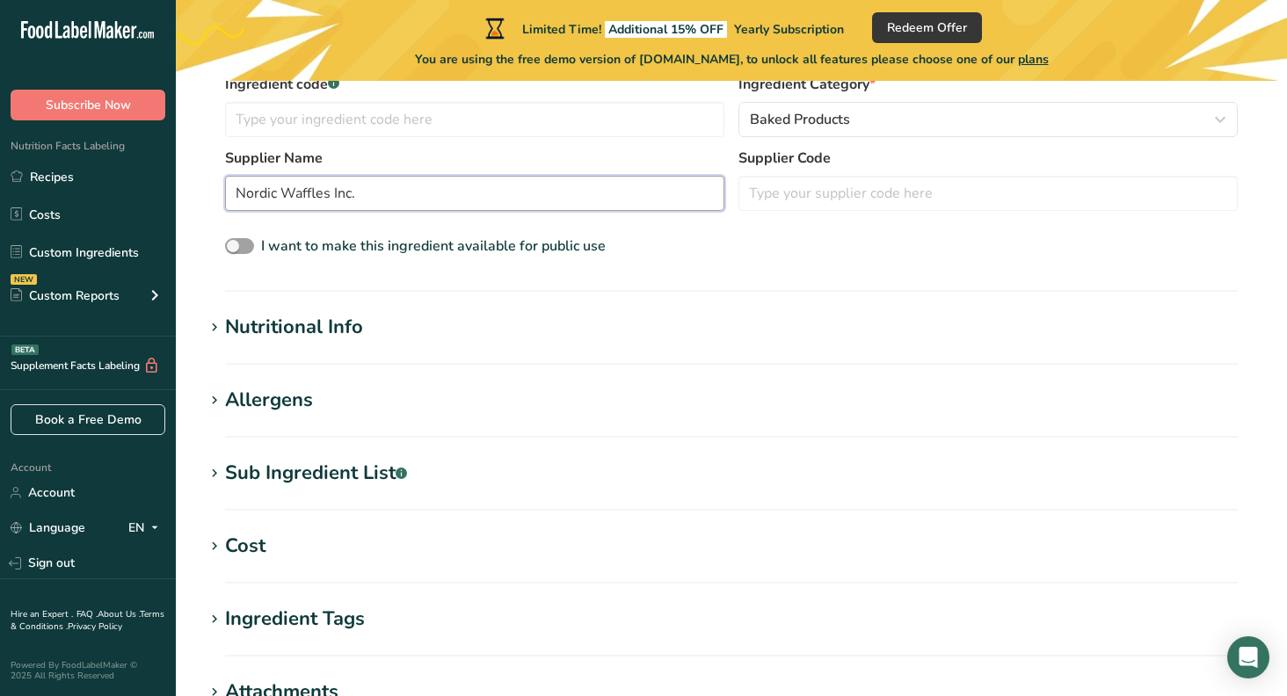
scroll to position [454, 0]
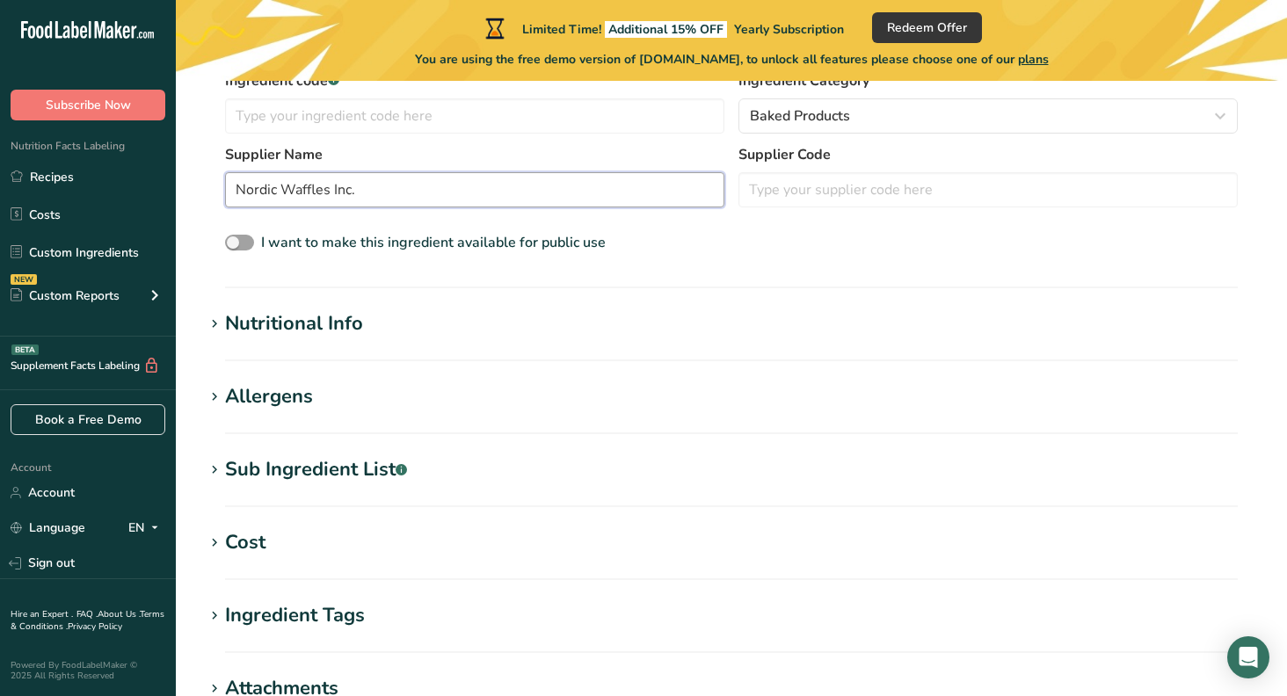
type input "Nordic Waffles Inc."
click at [215, 325] on icon at bounding box center [215, 324] width 16 height 25
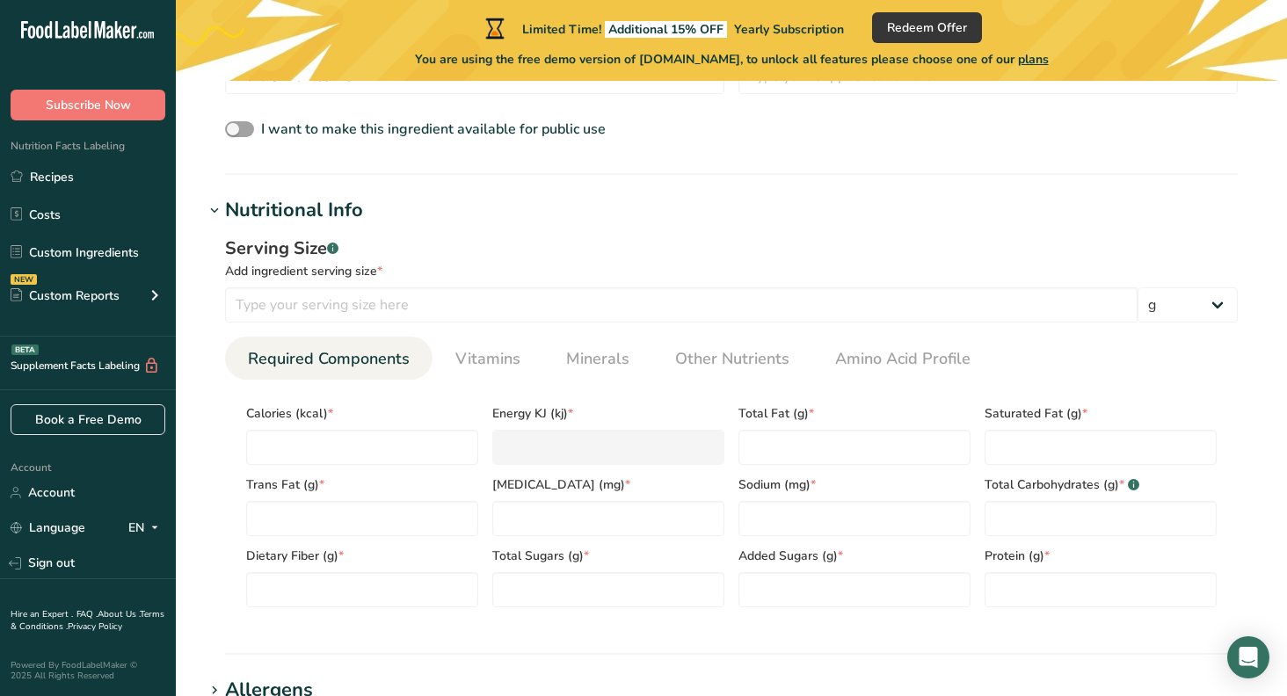
scroll to position [566, 0]
click at [215, 206] on icon at bounding box center [215, 212] width 16 height 25
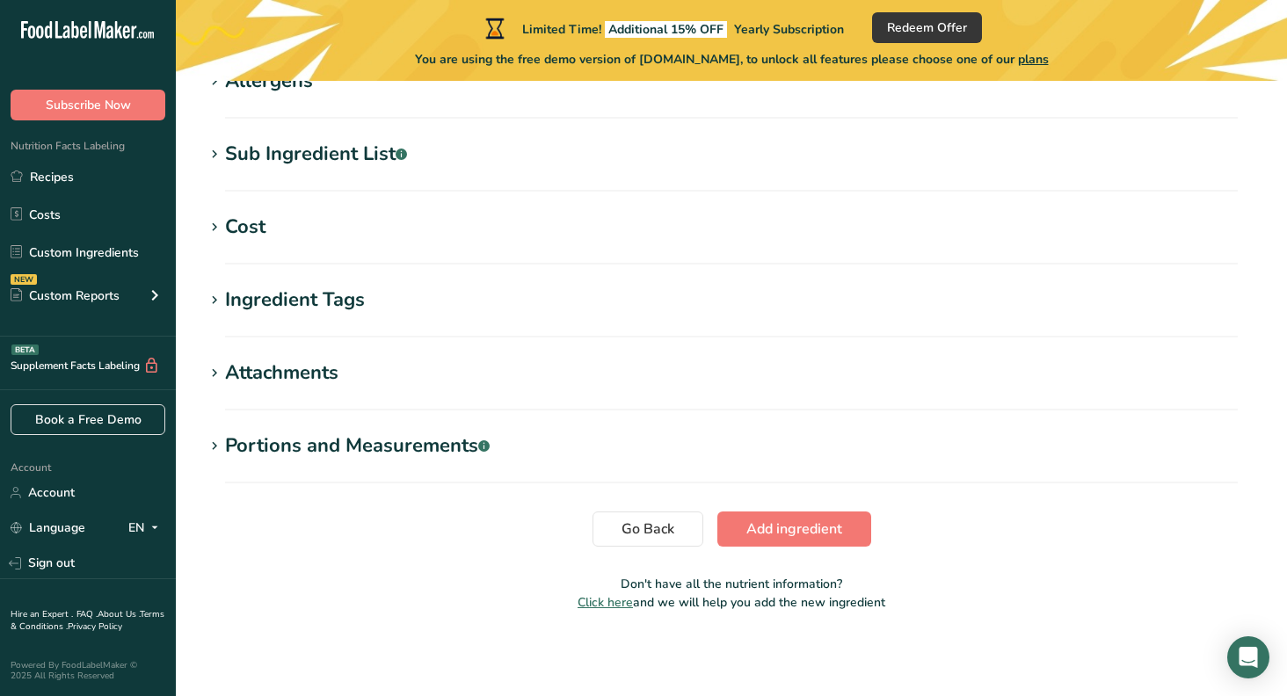
scroll to position [769, 0]
click at [217, 441] on icon at bounding box center [215, 446] width 16 height 25
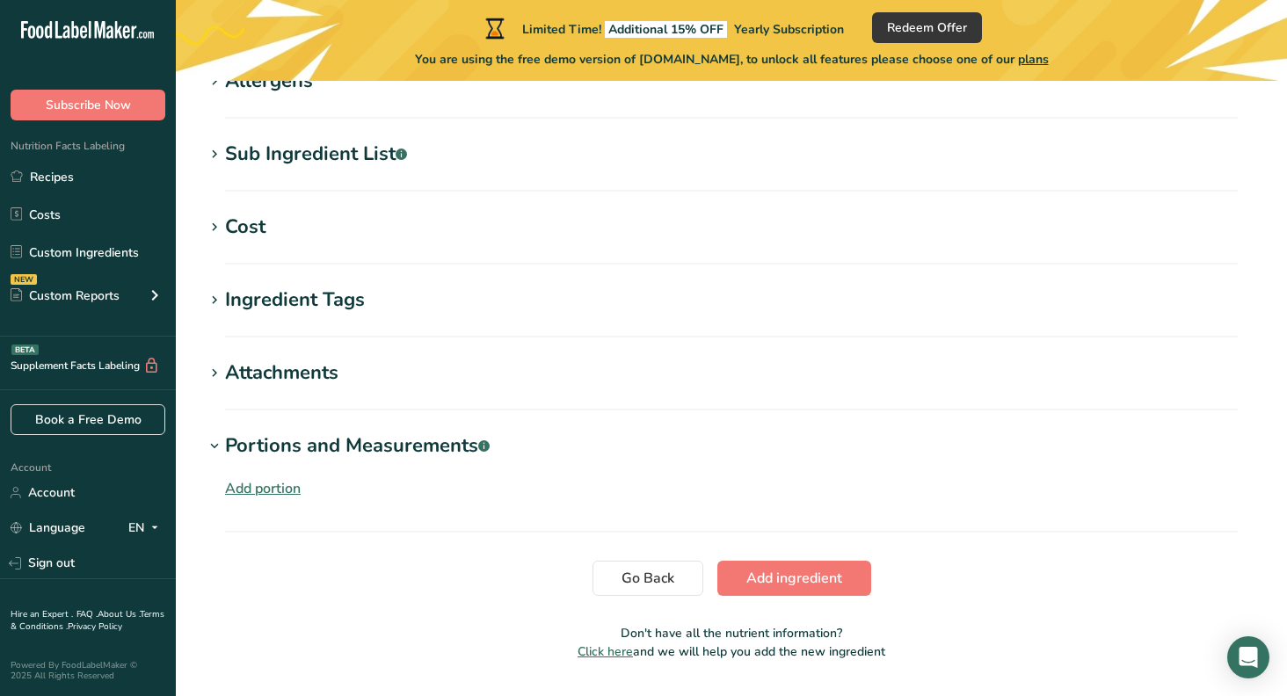
click at [217, 442] on icon at bounding box center [215, 446] width 16 height 25
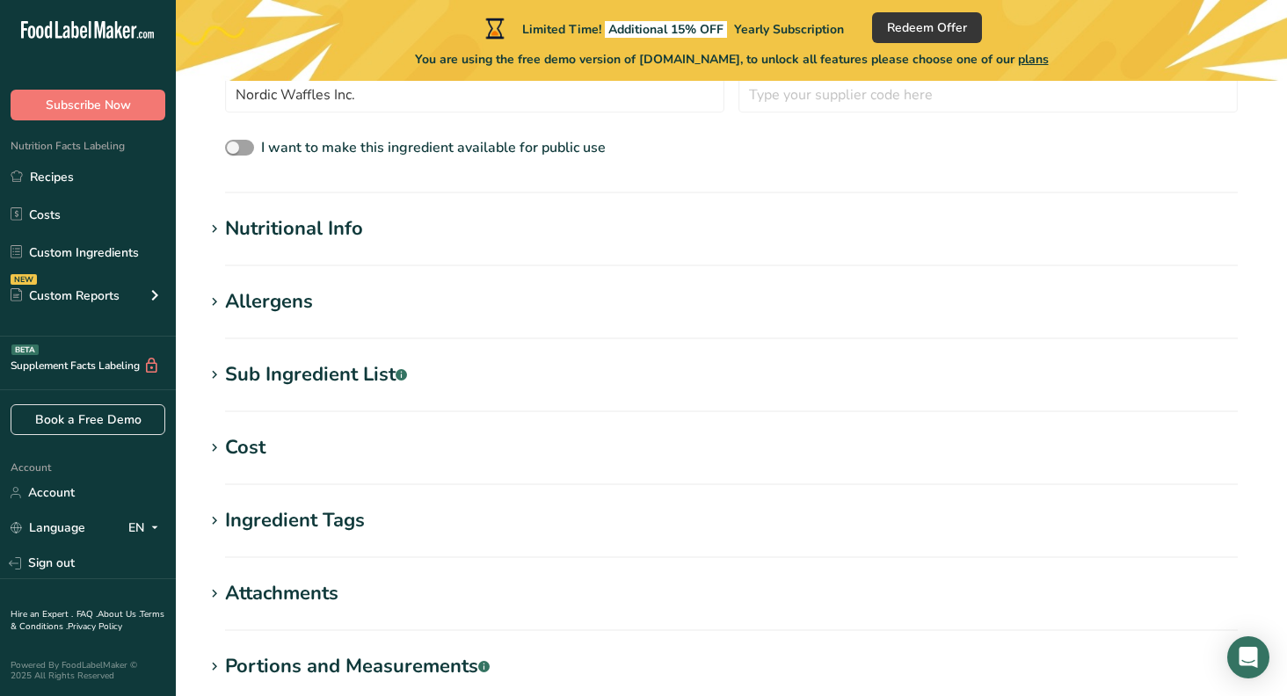
scroll to position [535, 0]
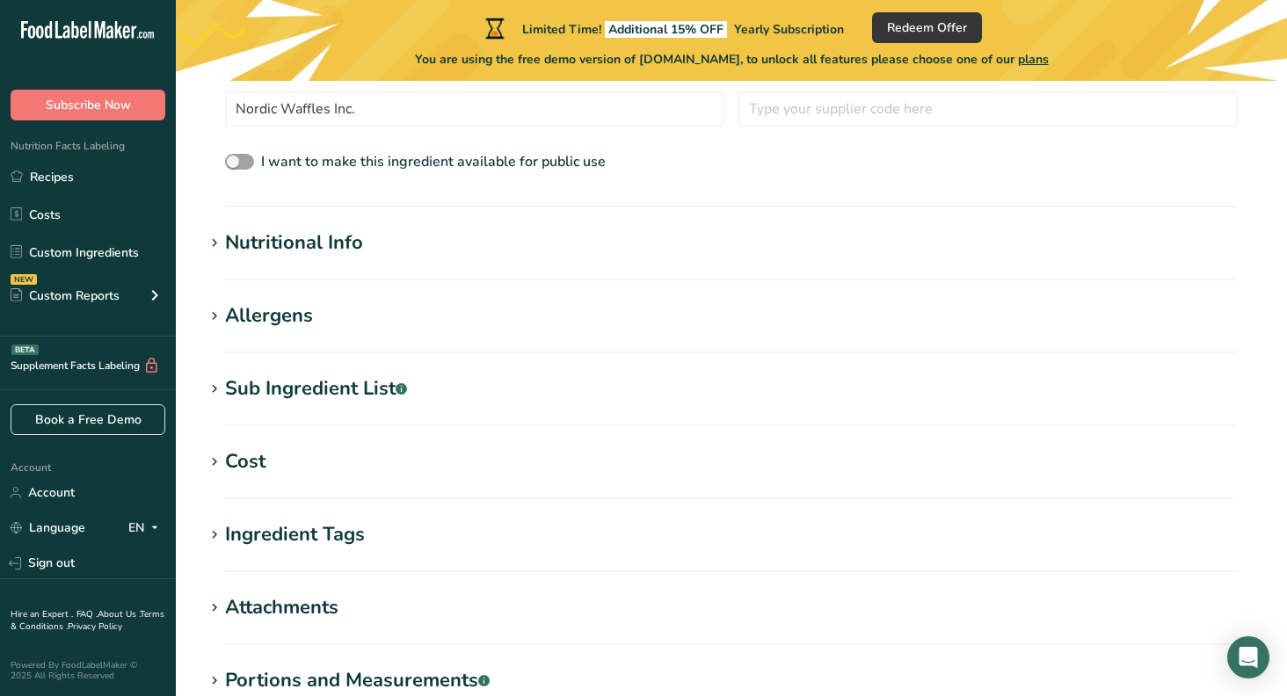
click at [220, 238] on icon at bounding box center [215, 243] width 16 height 25
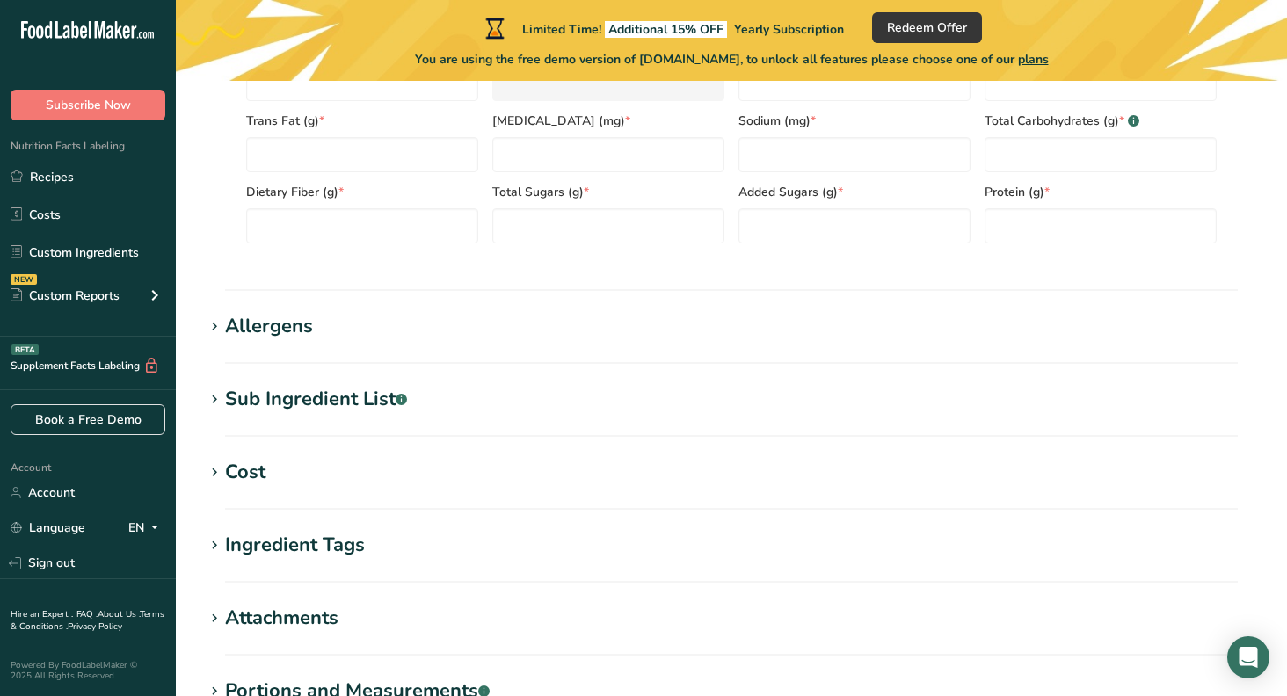
scroll to position [932, 0]
click at [219, 401] on icon at bounding box center [215, 399] width 16 height 25
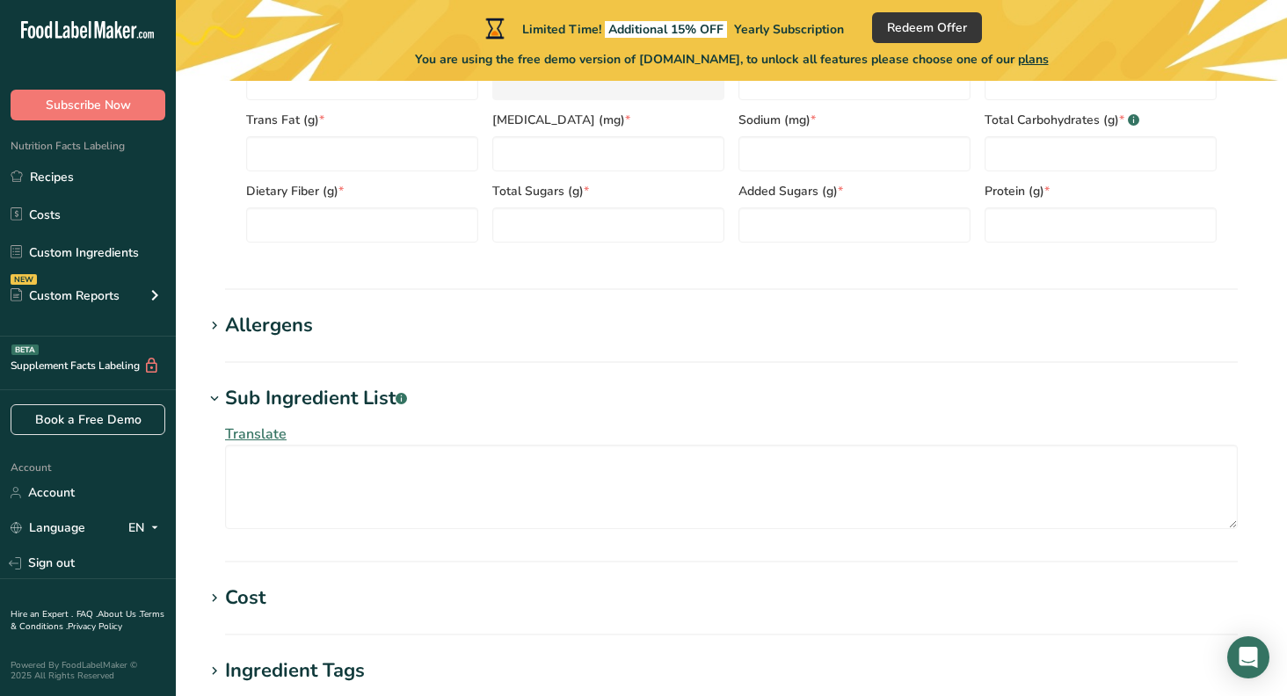
click at [215, 398] on icon at bounding box center [215, 399] width 16 height 25
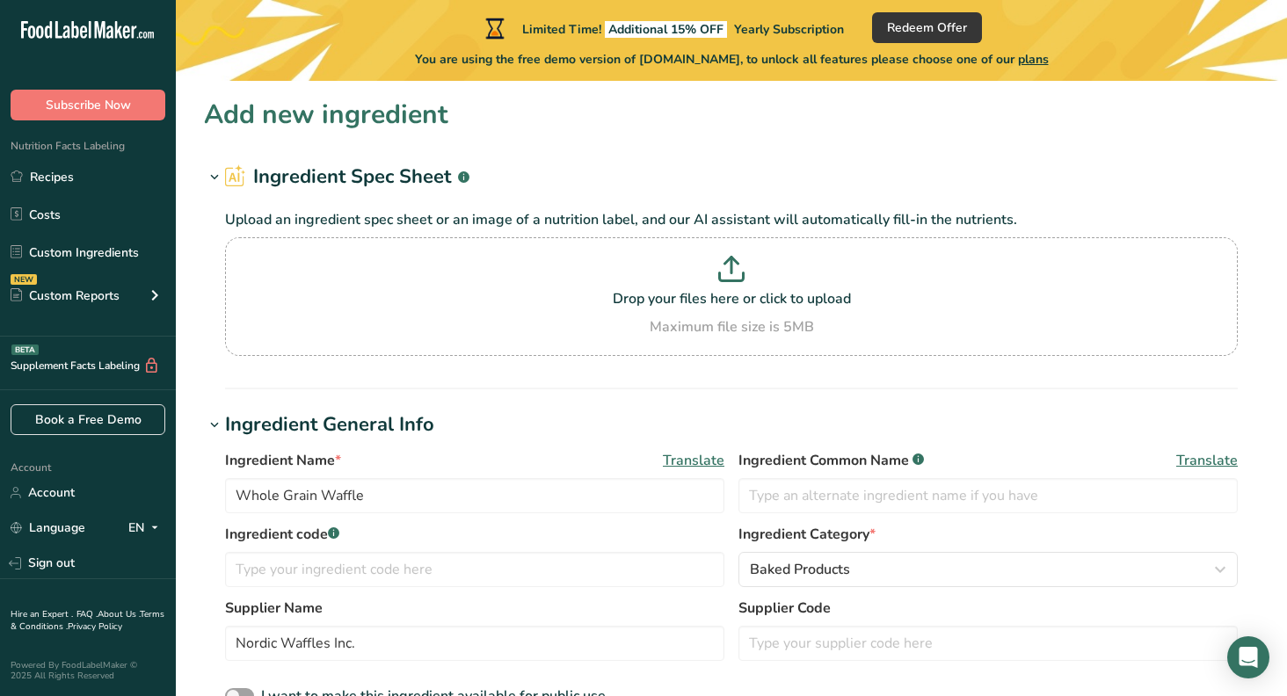
scroll to position [0, 0]
click at [83, 253] on link "Custom Ingredients" at bounding box center [88, 252] width 176 height 33
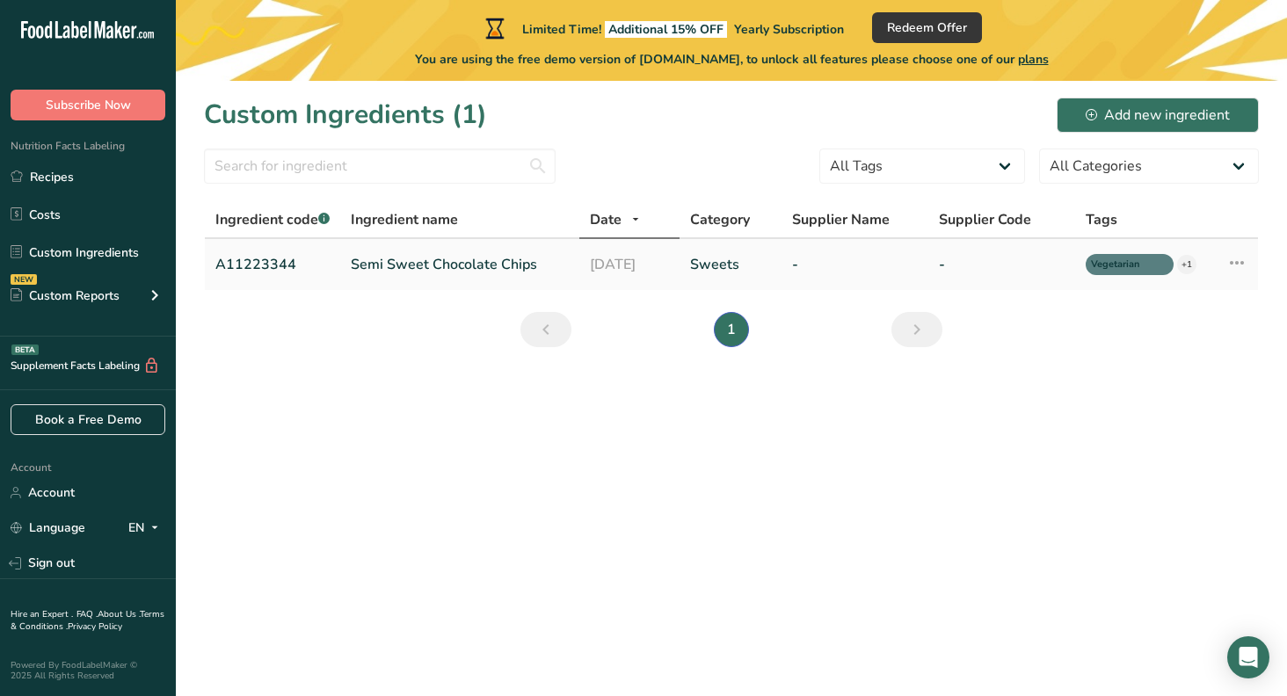
click at [1233, 260] on icon at bounding box center [1236, 263] width 21 height 32
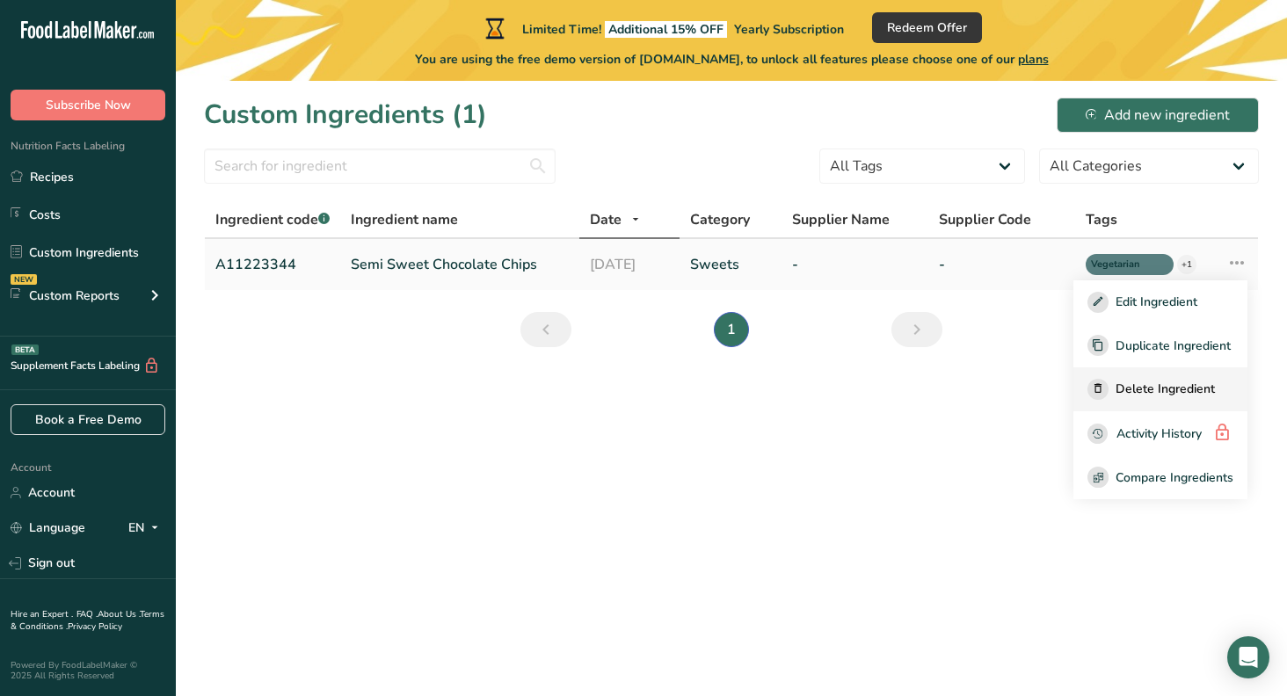
click at [1141, 386] on span "Delete Ingredient" at bounding box center [1165, 389] width 99 height 18
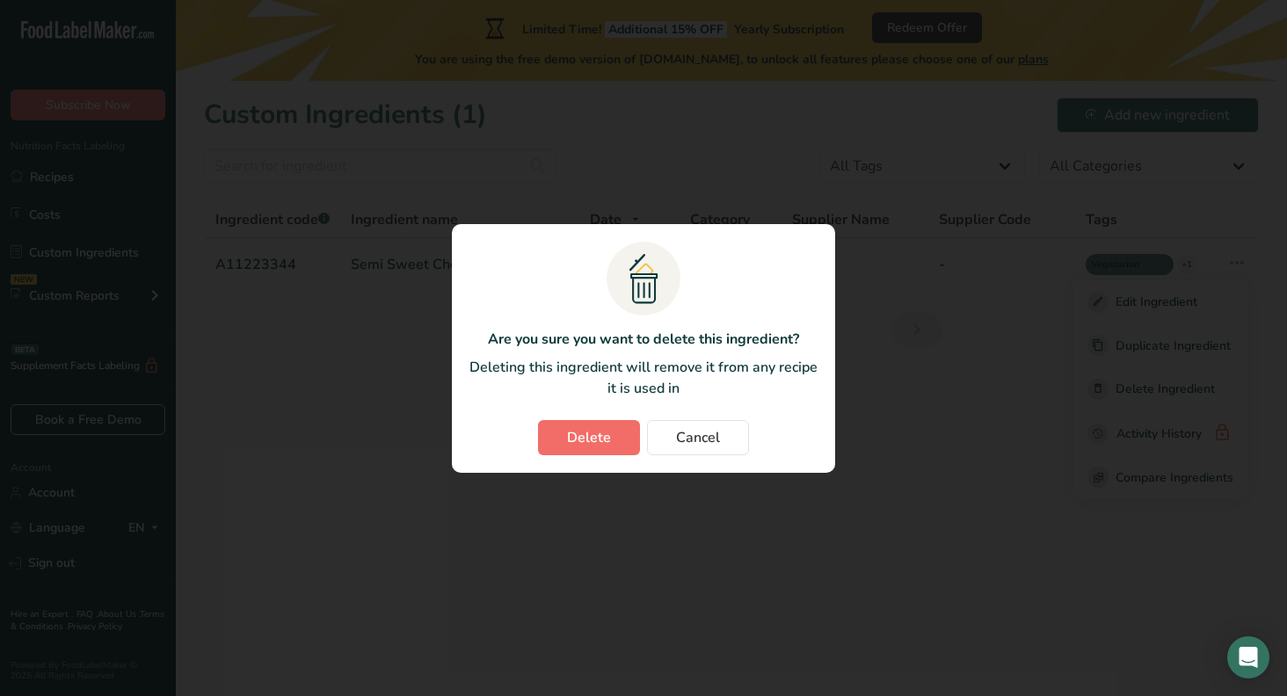
click at [603, 440] on span "Delete" at bounding box center [589, 437] width 44 height 21
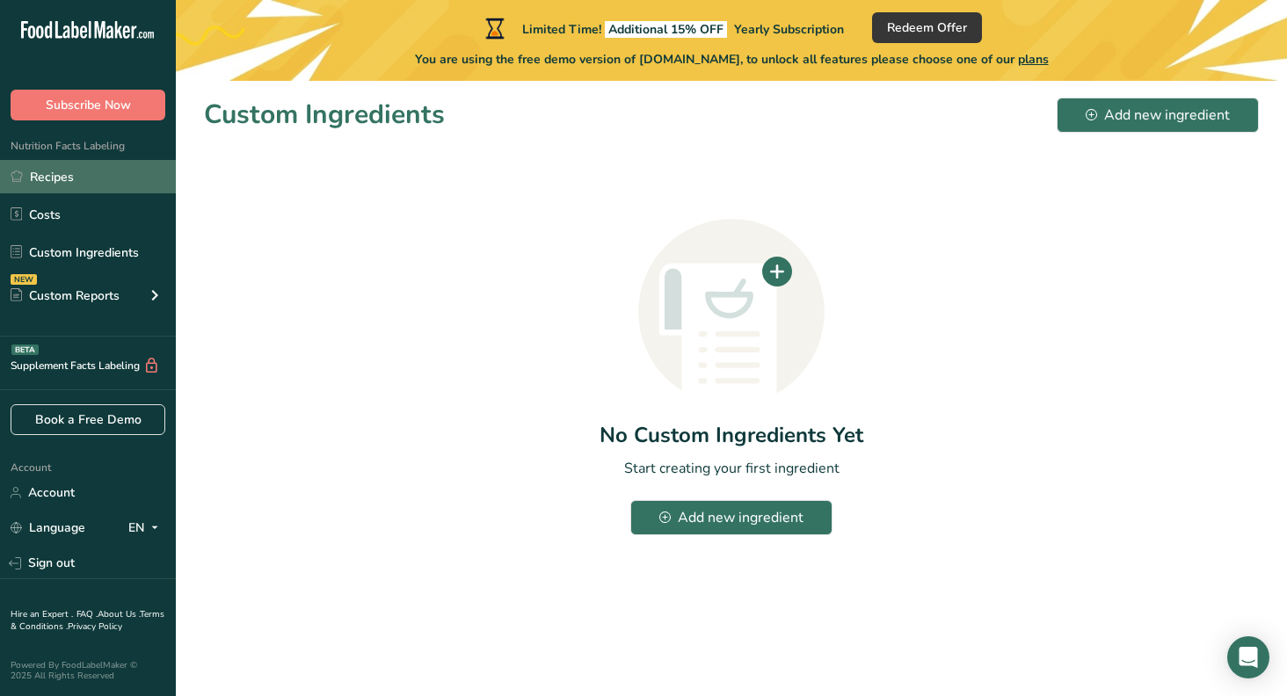
click at [38, 177] on link "Recipes" at bounding box center [88, 176] width 176 height 33
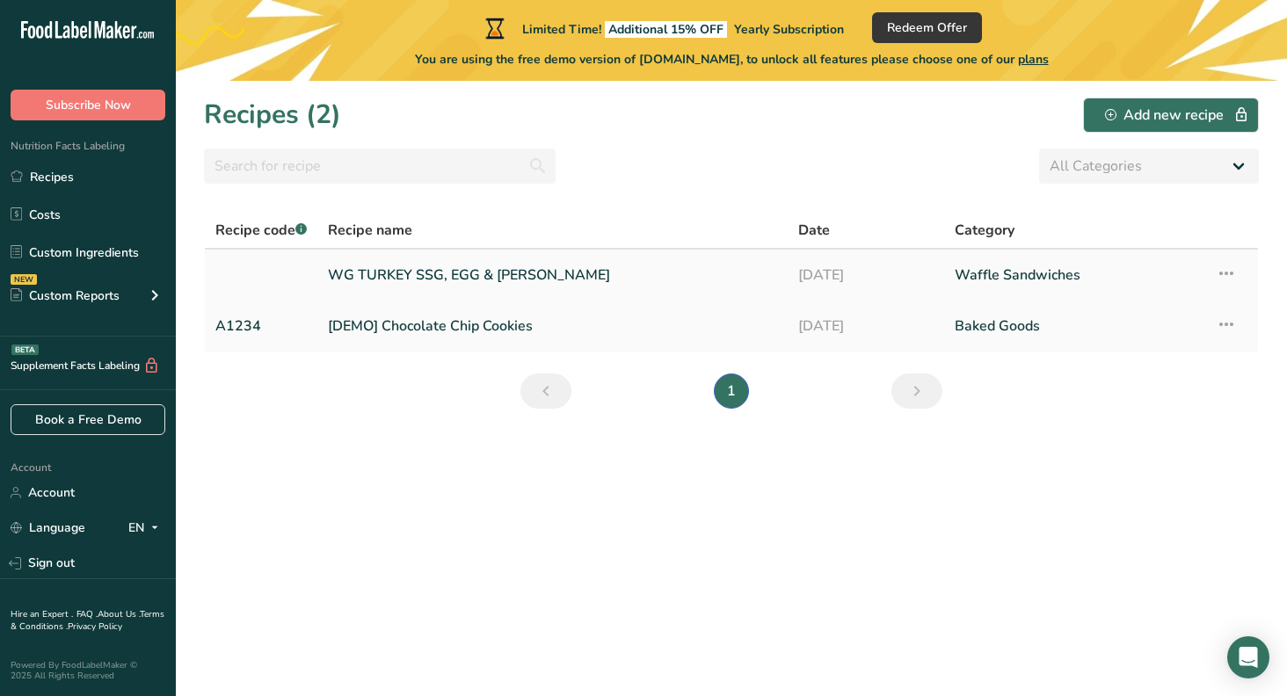
click at [1226, 274] on icon at bounding box center [1226, 274] width 21 height 32
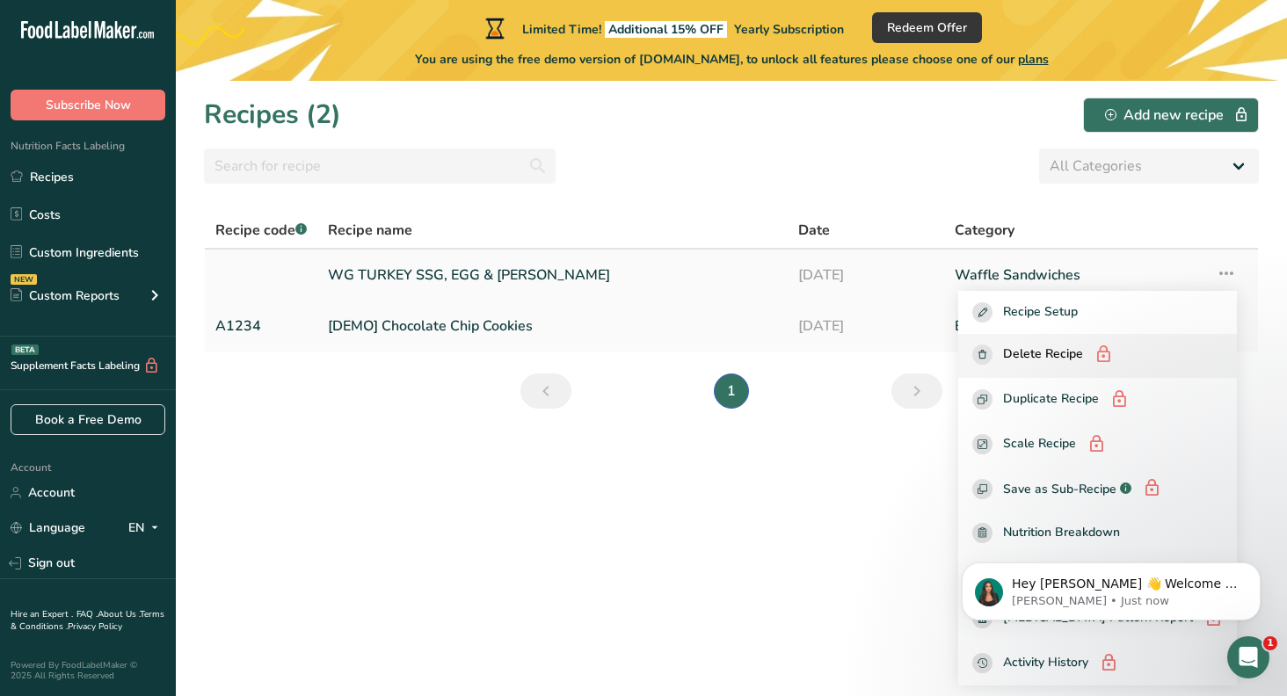
click at [1062, 349] on span "Delete Recipe" at bounding box center [1043, 356] width 80 height 22
click at [986, 353] on icon "button" at bounding box center [983, 354] width 8 height 9
click at [826, 465] on section "Recipes (2) Add new recipe All Categories Baked Goods Beverages Confectionery C…" at bounding box center [731, 388] width 1111 height 615
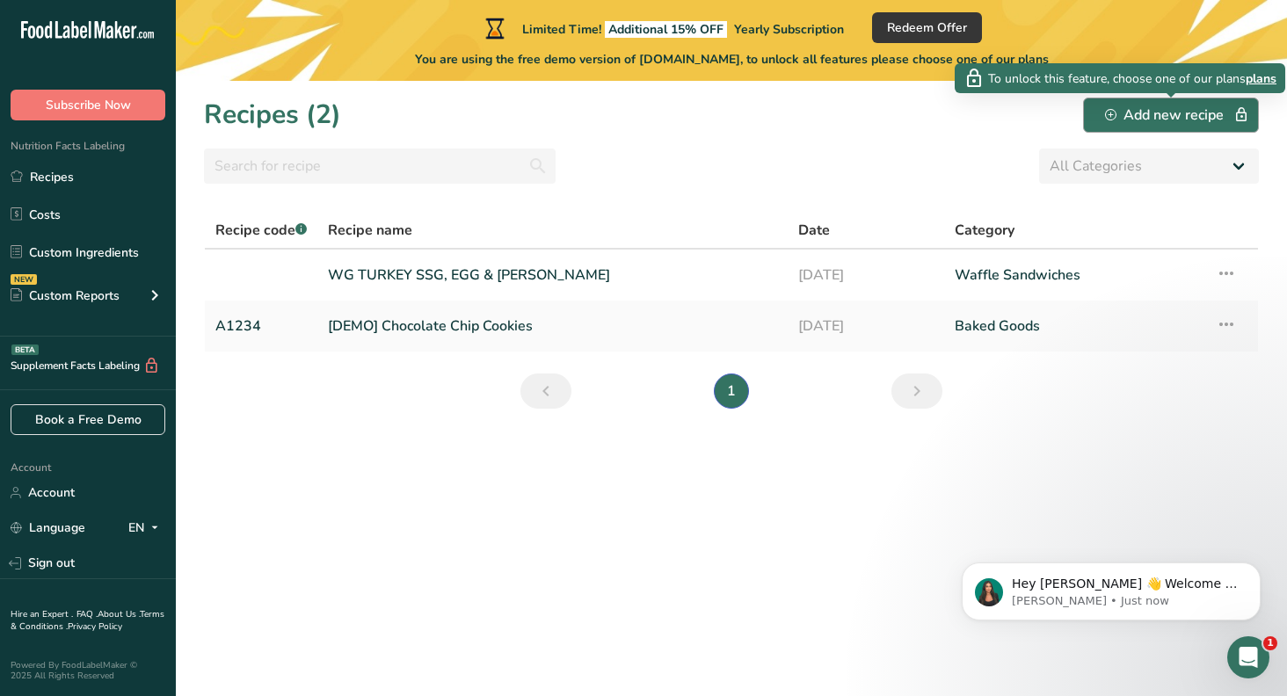
click at [1113, 119] on icon "button" at bounding box center [1110, 114] width 11 height 11
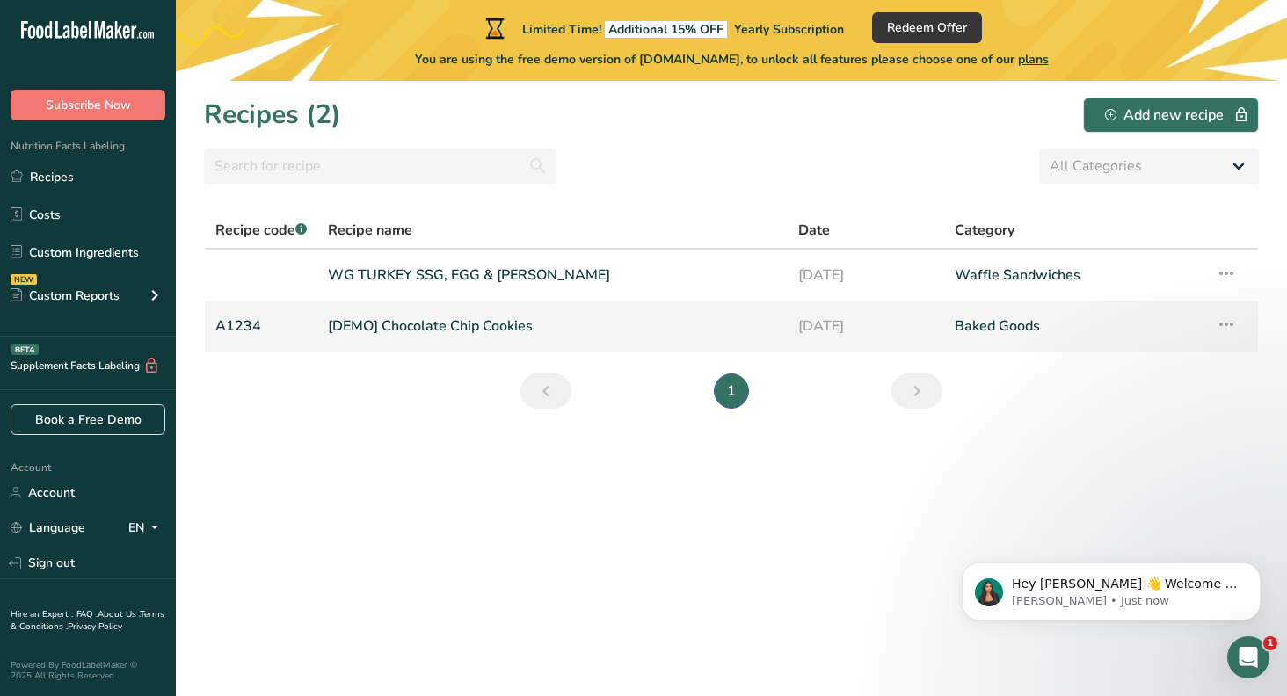
click at [1229, 329] on icon at bounding box center [1226, 325] width 21 height 32
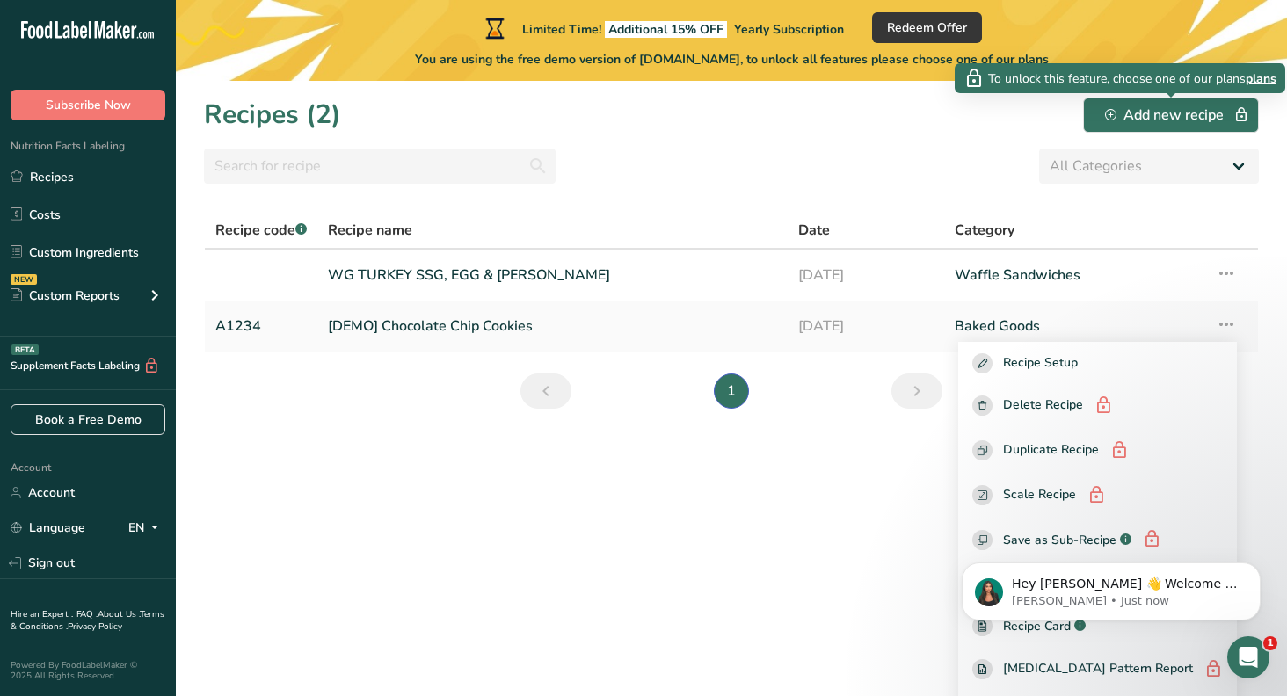
click at [1260, 81] on span "plans" at bounding box center [1261, 78] width 31 height 18
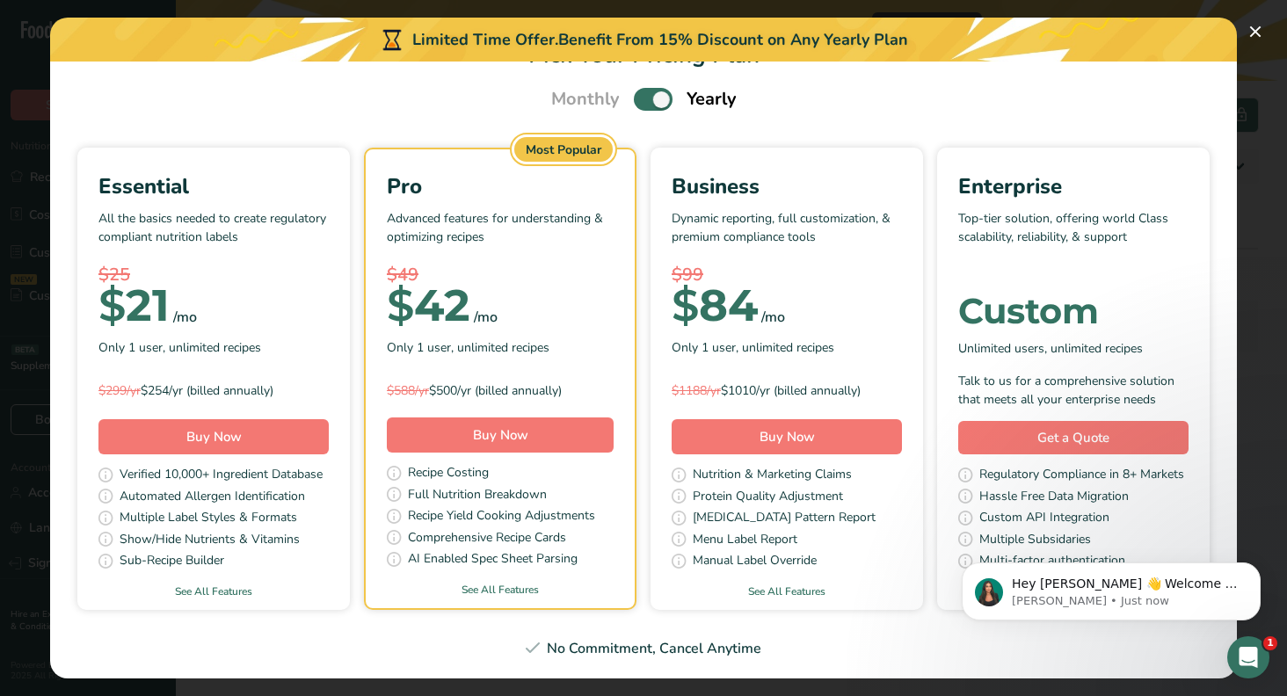
scroll to position [51, 0]
click at [490, 348] on span "Only 1 user, unlimited recipes" at bounding box center [468, 348] width 163 height 18
click at [533, 251] on p "Advanced features for understanding & optimizing recipes" at bounding box center [500, 236] width 227 height 53
click at [551, 148] on div "Most Popular" at bounding box center [563, 150] width 98 height 25
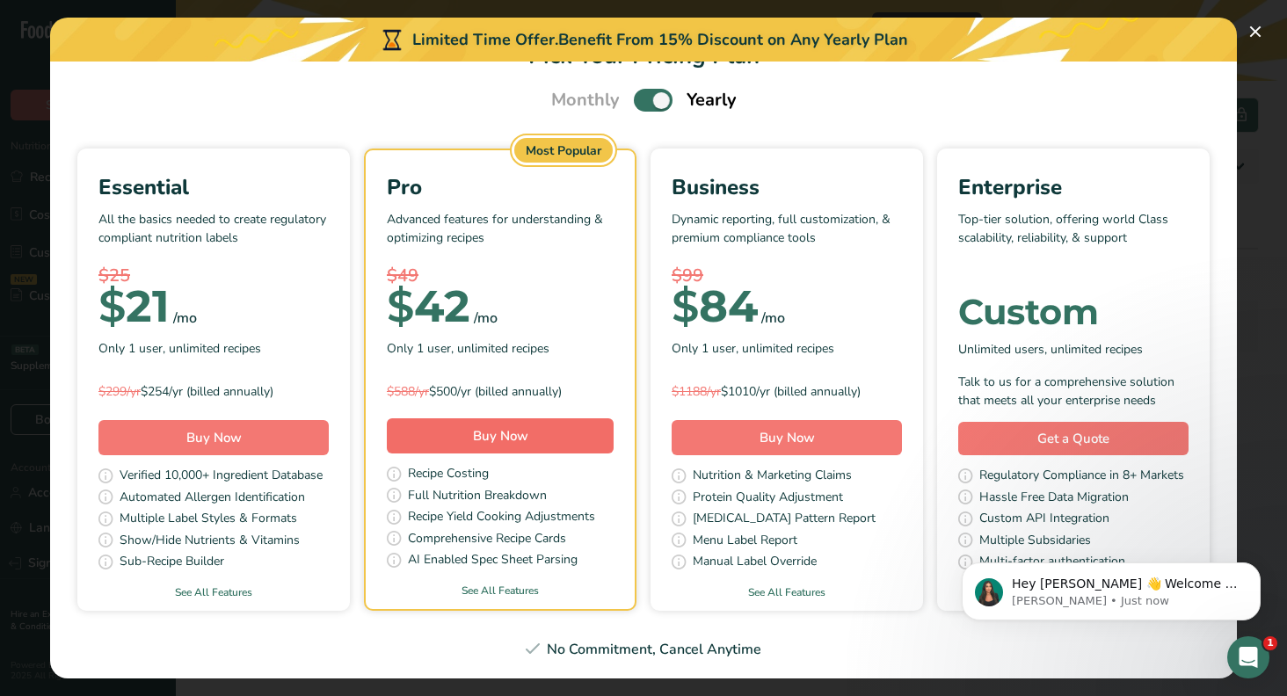
click at [481, 434] on span "Buy Now" at bounding box center [500, 436] width 55 height 18
